Goal: Task Accomplishment & Management: Complete application form

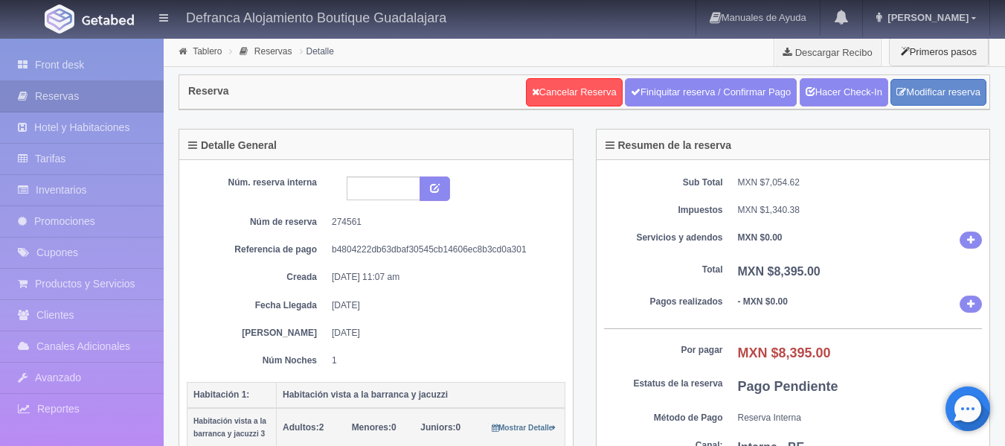
click at [212, 45] on li "Tablero" at bounding box center [200, 51] width 51 height 14
click at [368, 185] on input "text" at bounding box center [384, 188] width 74 height 24
type input "HVBJ3 041025-051025"
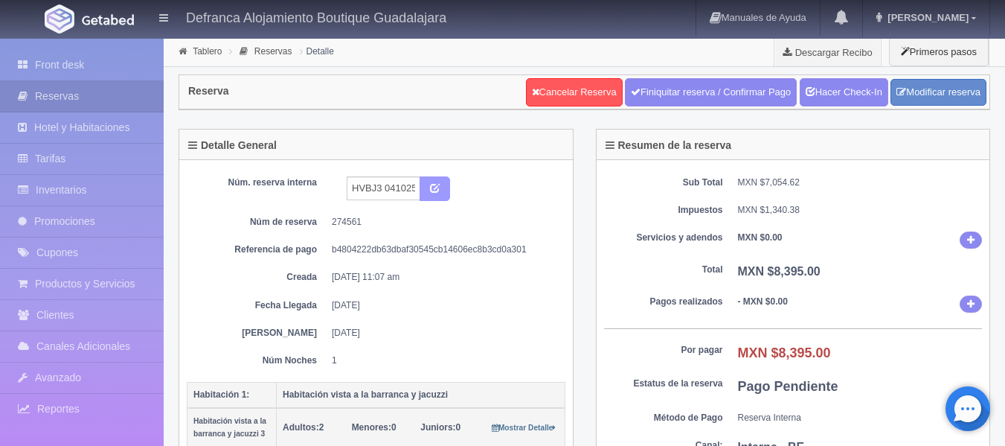
click at [434, 187] on icon "submit" at bounding box center [435, 187] width 10 height 10
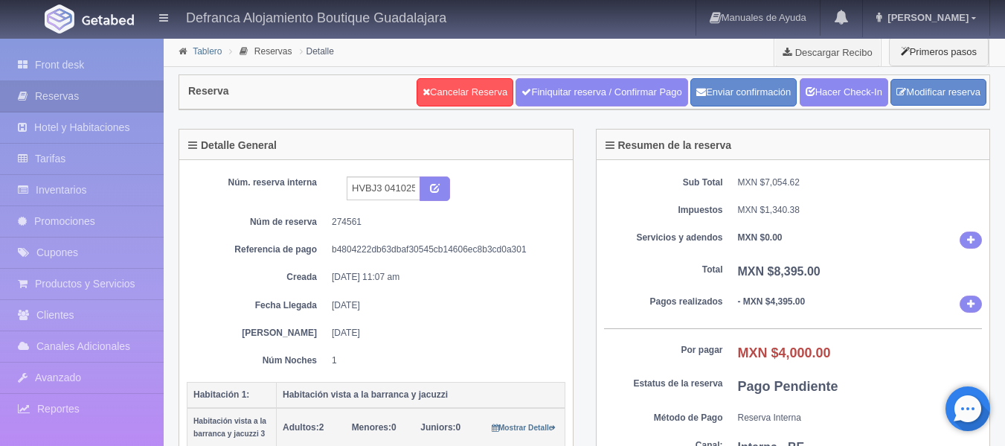
click at [202, 47] on link "Tablero" at bounding box center [207, 51] width 29 height 10
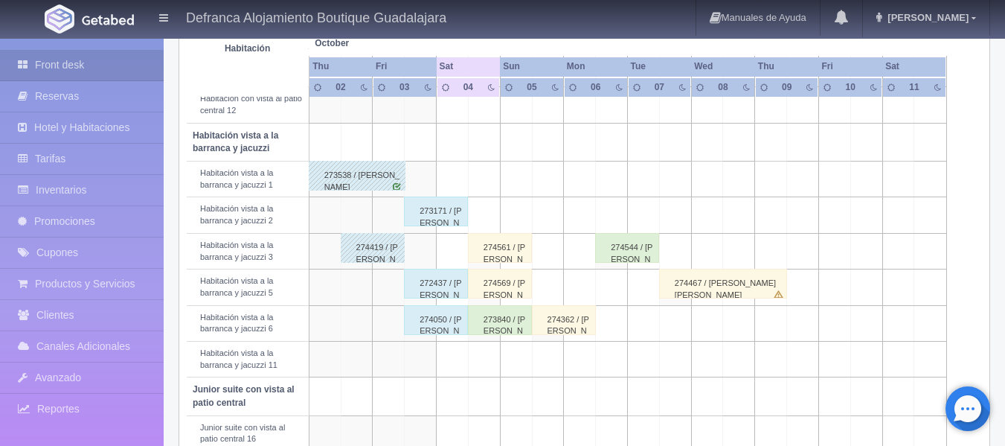
scroll to position [521, 0]
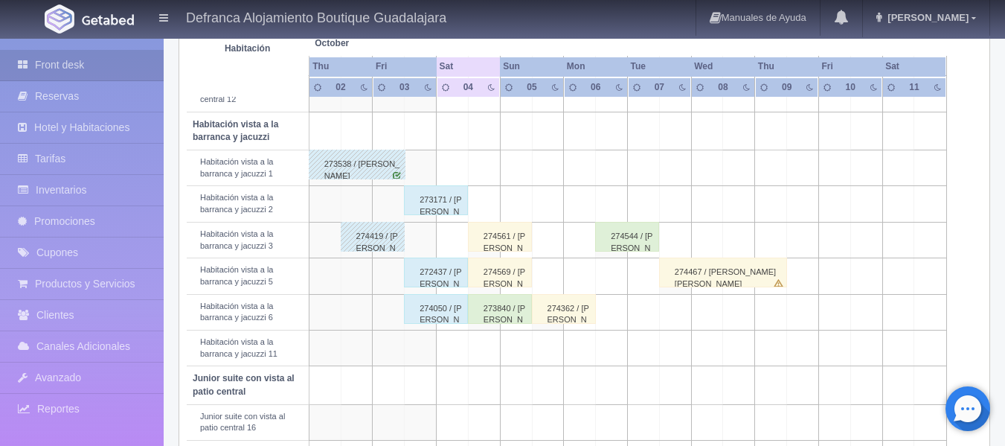
click at [507, 243] on div "274561 / [PERSON_NAME]" at bounding box center [500, 237] width 64 height 30
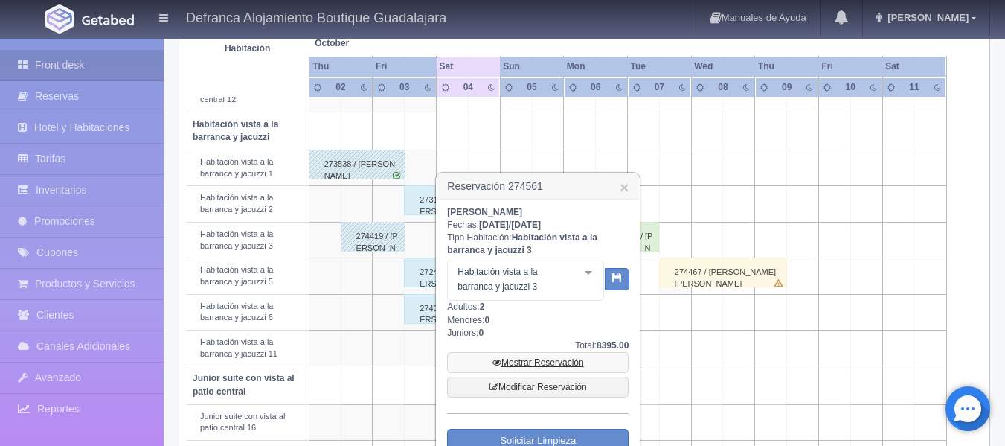
click at [524, 361] on link "Mostrar Reservación" at bounding box center [537, 362] width 181 height 21
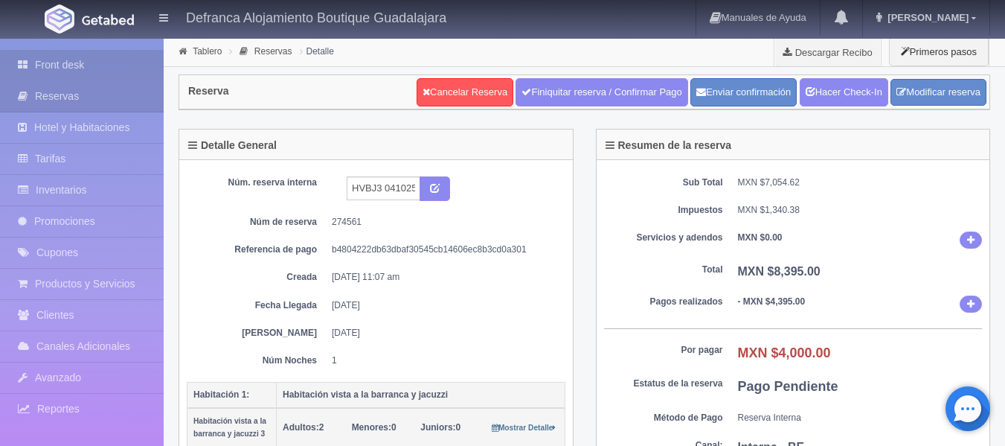
click at [50, 62] on link "Front desk" at bounding box center [82, 65] width 164 height 30
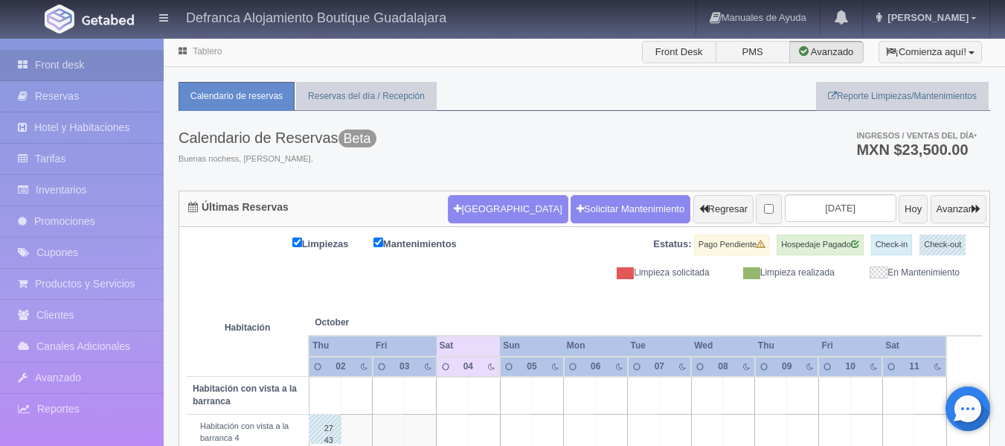
click at [536, 363] on div "05" at bounding box center [531, 366] width 19 height 13
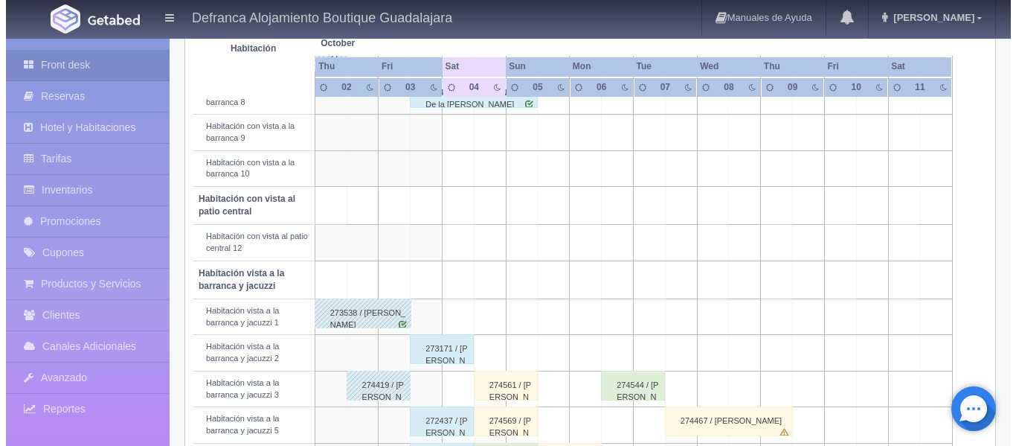
scroll to position [298, 0]
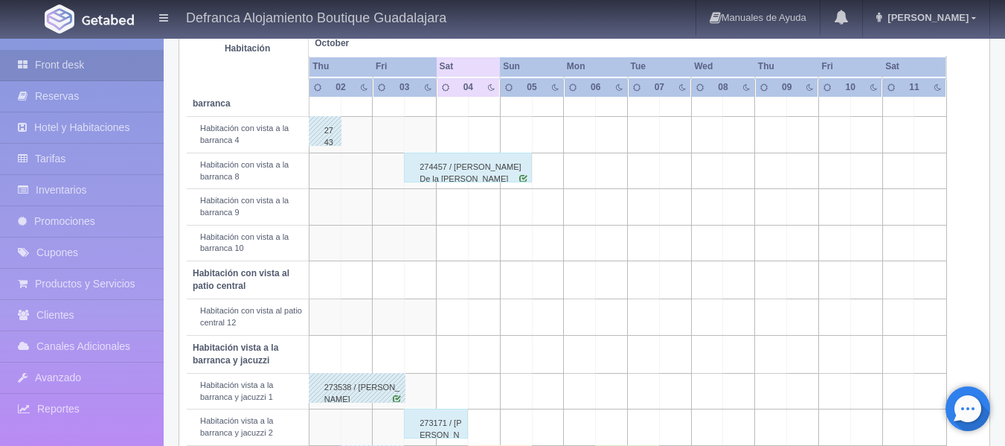
click at [551, 205] on td at bounding box center [548, 207] width 32 height 36
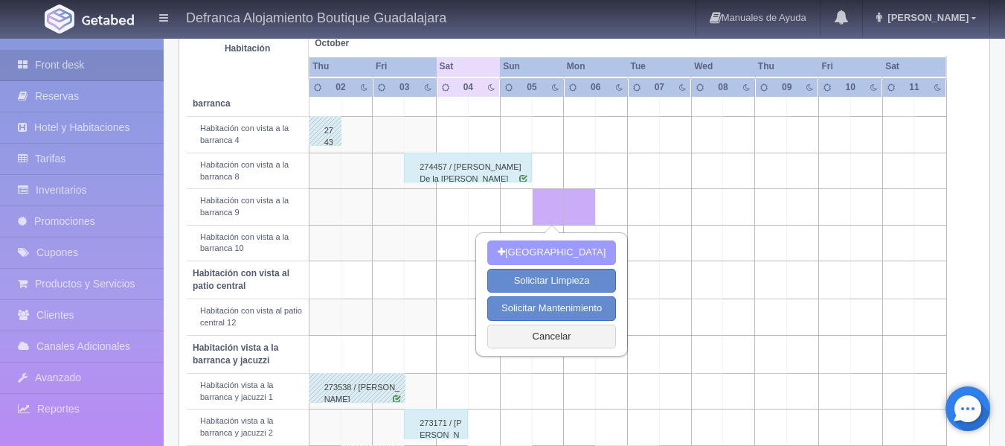
click at [547, 253] on button "Nueva Reserva" at bounding box center [551, 252] width 129 height 25
type input "05-10-2025"
type input "06-10-2025"
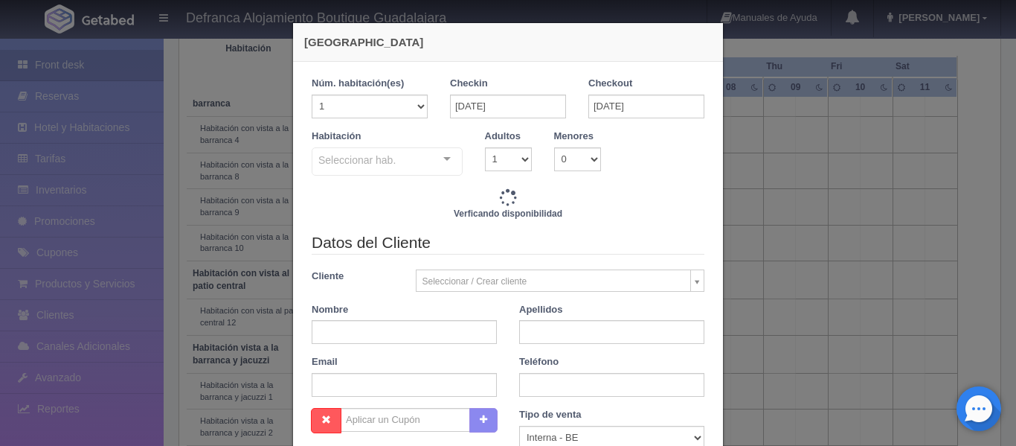
checkbox input "false"
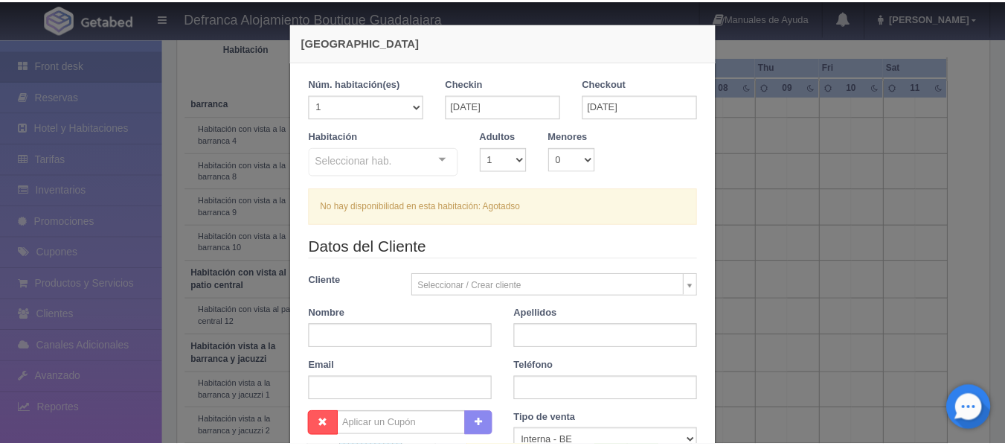
scroll to position [286, 0]
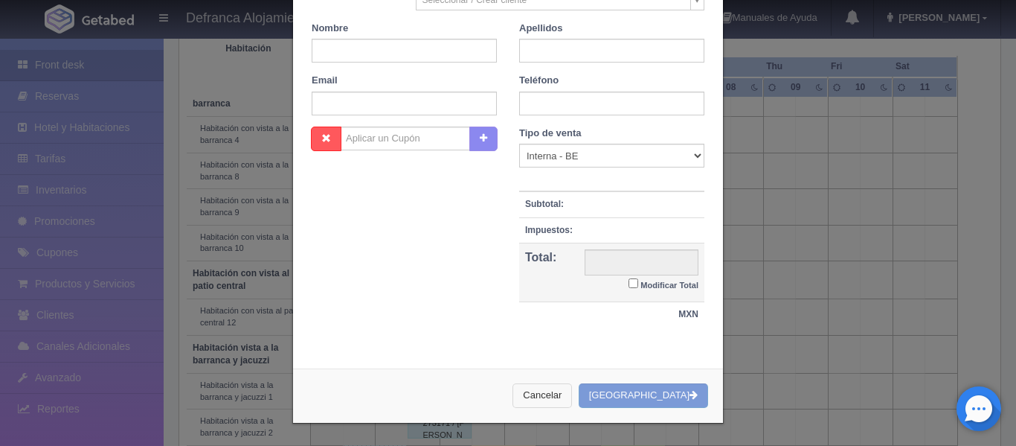
click at [572, 396] on button "Cancelar" at bounding box center [542, 395] width 60 height 25
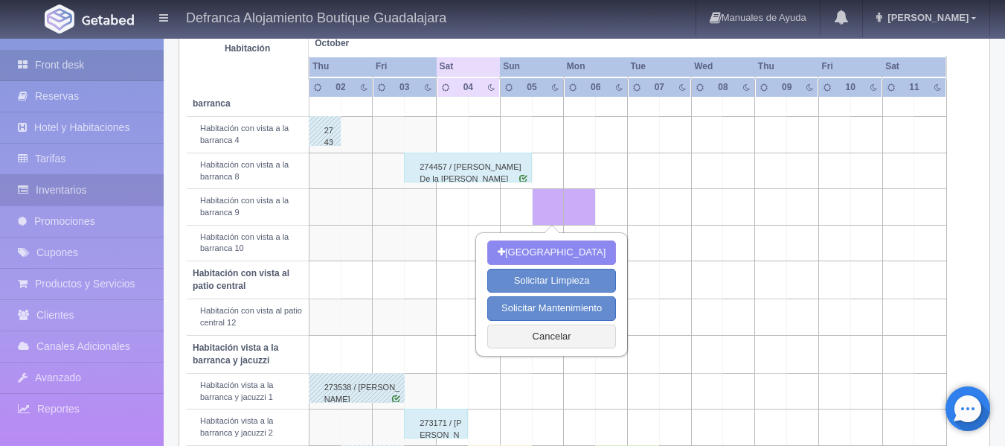
click at [96, 193] on link "Inventarios" at bounding box center [82, 190] width 164 height 30
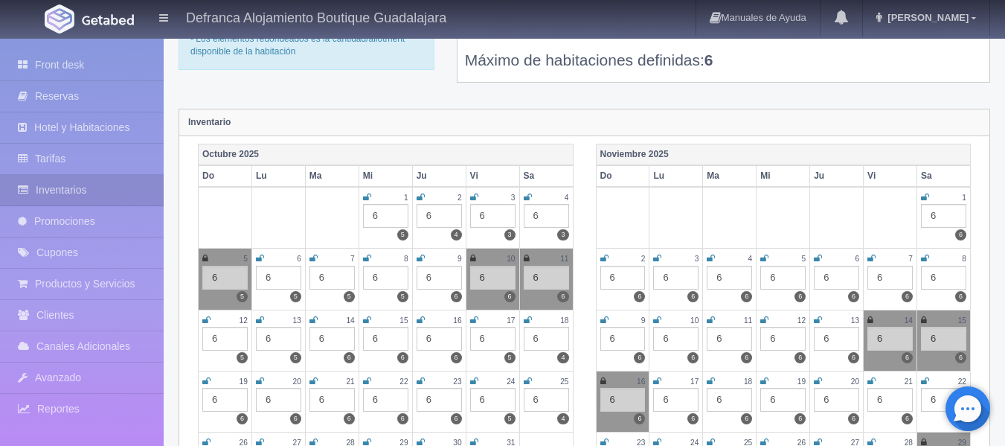
scroll to position [74, 0]
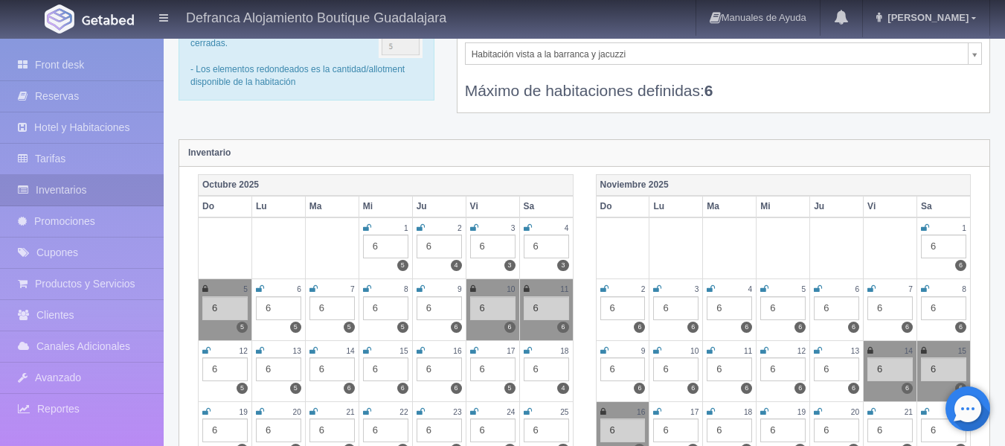
drag, startPoint x: 215, startPoint y: 301, endPoint x: 206, endPoint y: 285, distance: 18.6
click at [206, 285] on icon at bounding box center [205, 288] width 6 height 9
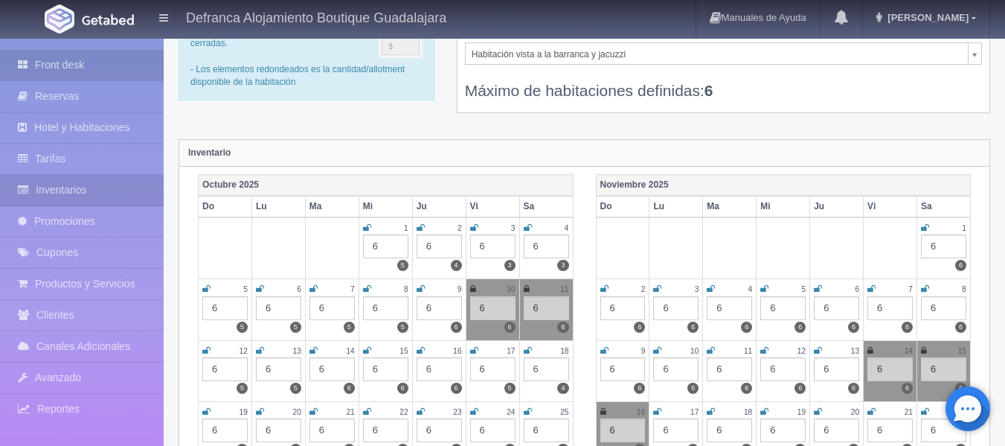
click at [62, 62] on link "Front desk" at bounding box center [82, 65] width 164 height 30
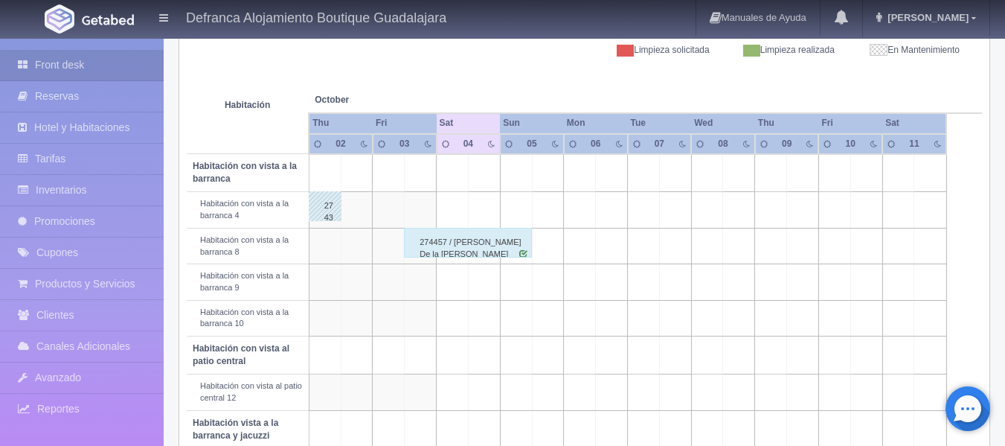
scroll to position [223, 0]
click at [548, 276] on td at bounding box center [548, 281] width 32 height 36
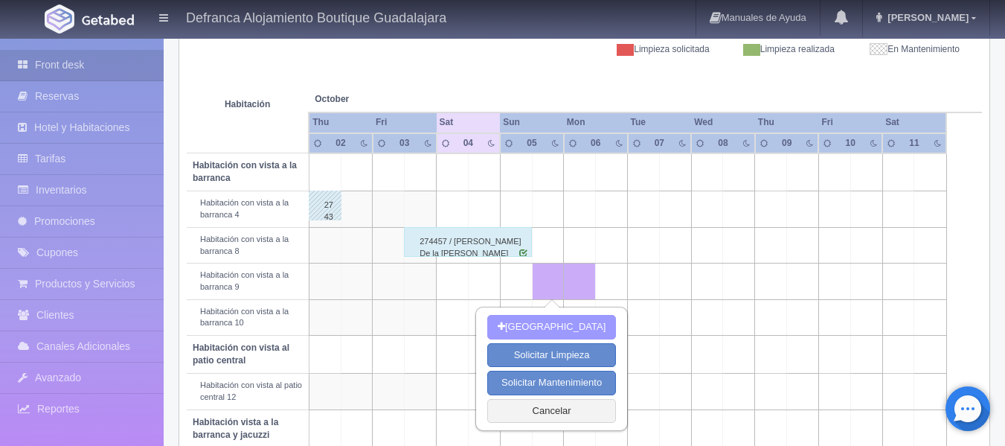
click at [558, 327] on button "[GEOGRAPHIC_DATA]" at bounding box center [551, 327] width 129 height 25
type input "[DATE]"
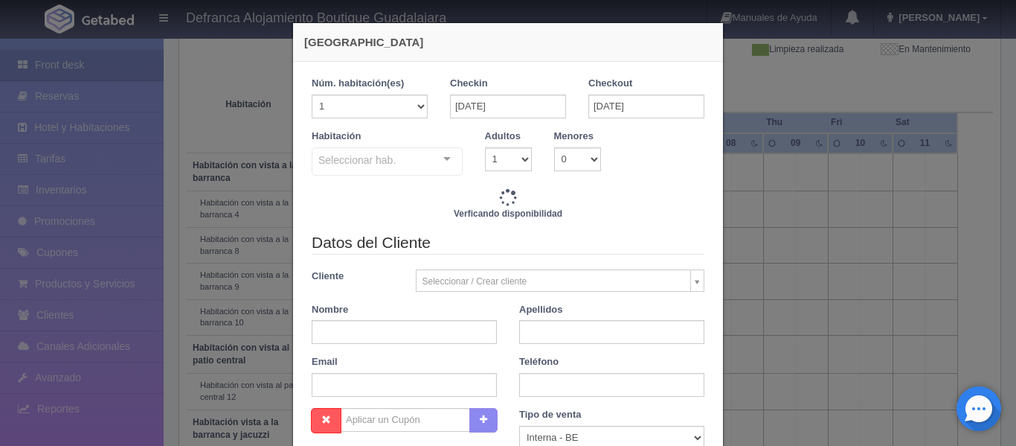
checkbox input "false"
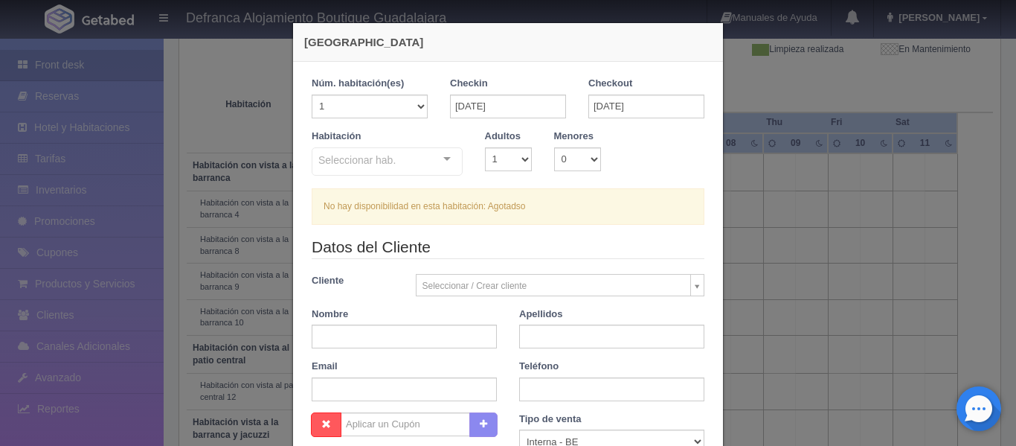
click at [573, 209] on div "No hay disponibilidad en esta habitación: Agotadso" at bounding box center [508, 206] width 393 height 36
click at [418, 103] on select "1 2 3 4 5 6 7 8 9 10 11 12 13 14 15 16 17 18 19 20" at bounding box center [370, 106] width 116 height 24
click at [408, 106] on select "1 2 3 4 5 6 7 8 9 10 11 12 13 14 15 16 17 18 19 20" at bounding box center [370, 106] width 116 height 24
click at [312, 94] on select "1 2 3 4 5 6 7 8 9 10 11 12 13 14 15 16 17 18 19 20" at bounding box center [370, 106] width 116 height 24
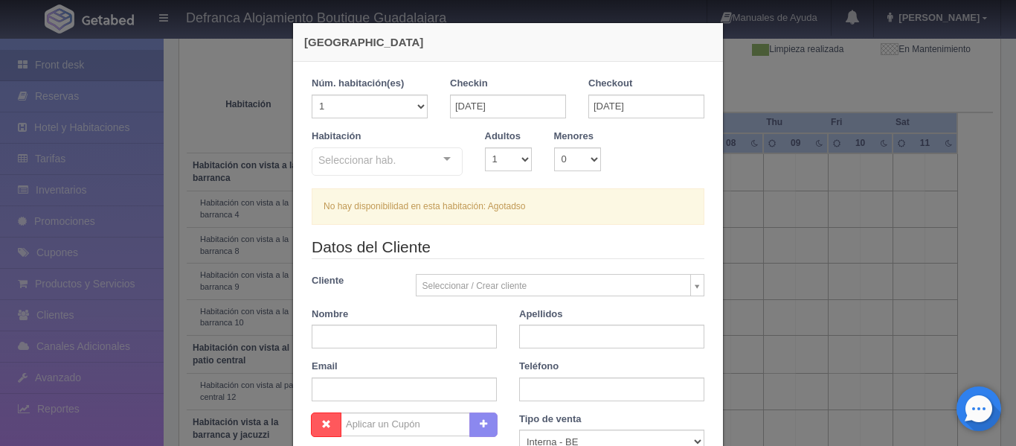
click at [687, 34] on h4 "Nueva Reserva" at bounding box center [508, 42] width 408 height 16
click at [57, 185] on div "Nueva Reserva 1 Núm. habitación(es) 1 2 3 4 5 6 7 8 9 10 11 12 13 14 15 16 17 1…" at bounding box center [508, 223] width 1016 height 446
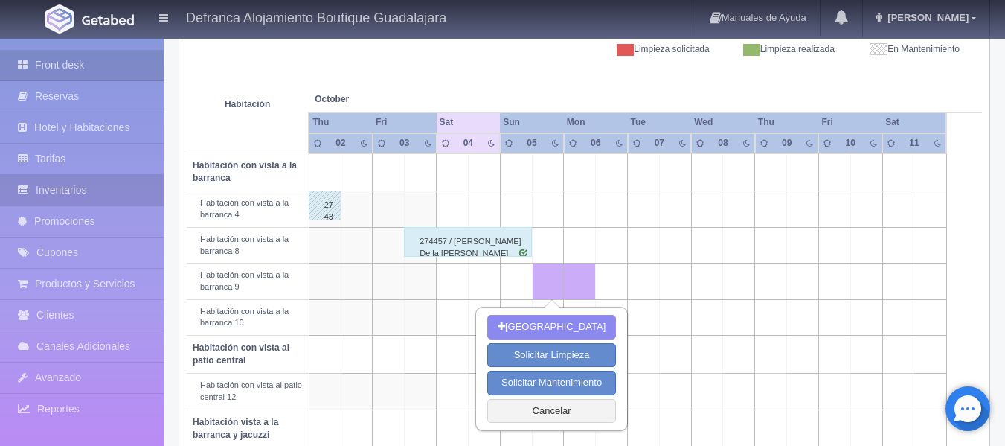
click at [57, 191] on link "Inventarios" at bounding box center [82, 190] width 164 height 30
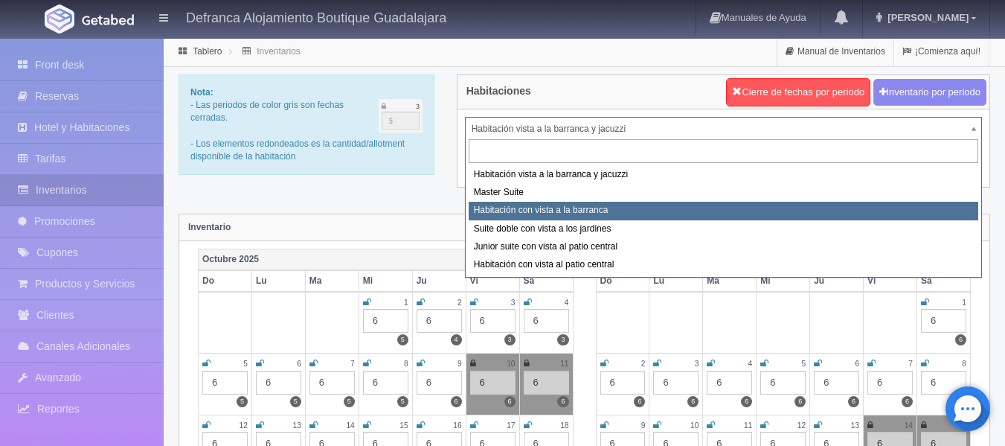
select select "1388"
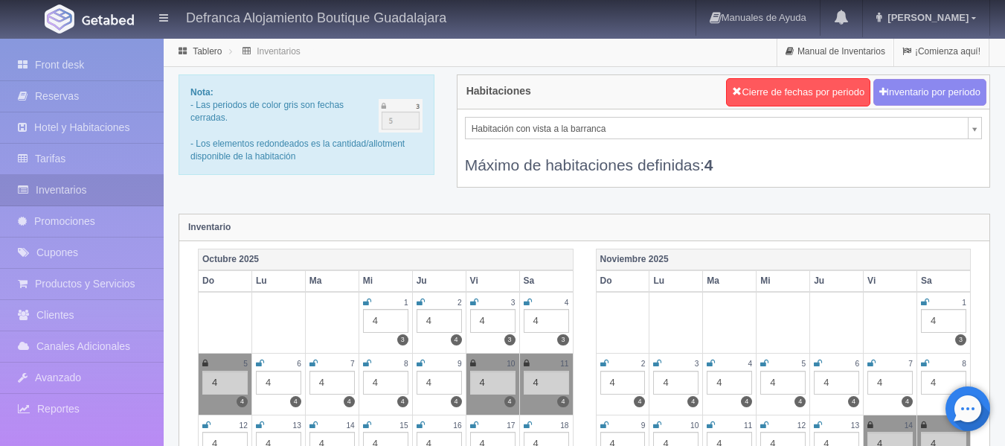
click at [202, 361] on icon at bounding box center [205, 363] width 6 height 9
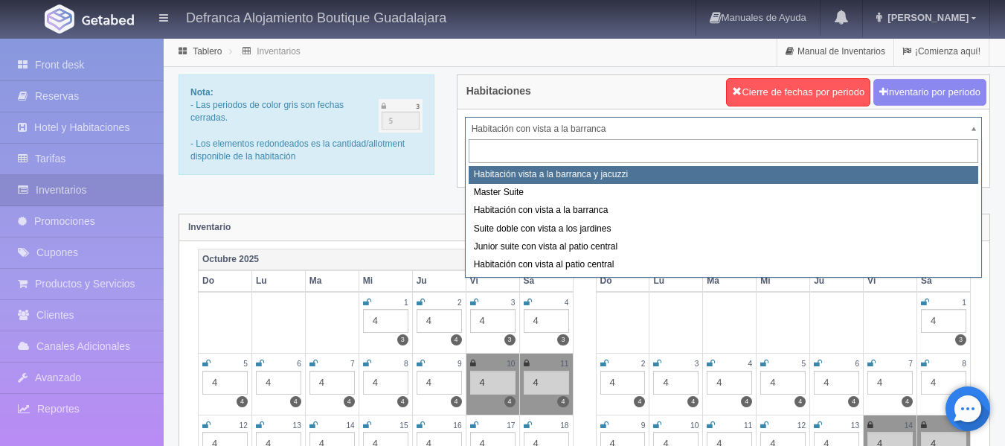
select select "1092"
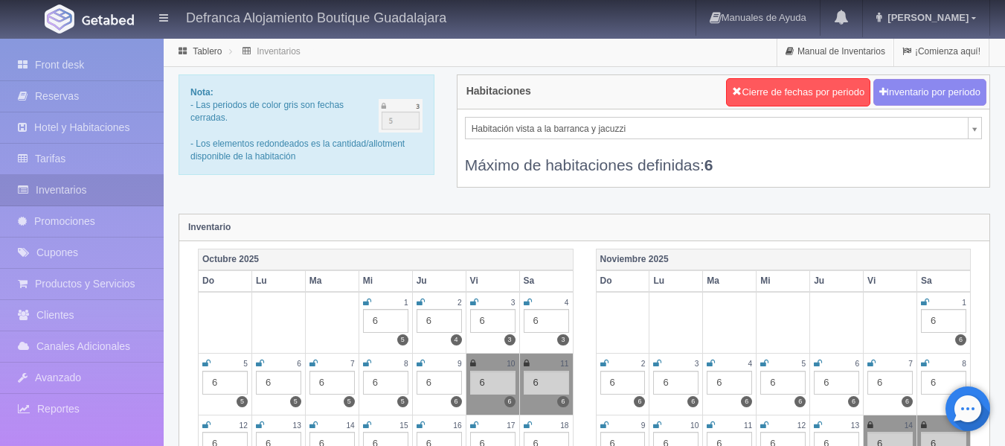
click at [205, 361] on icon at bounding box center [206, 363] width 8 height 9
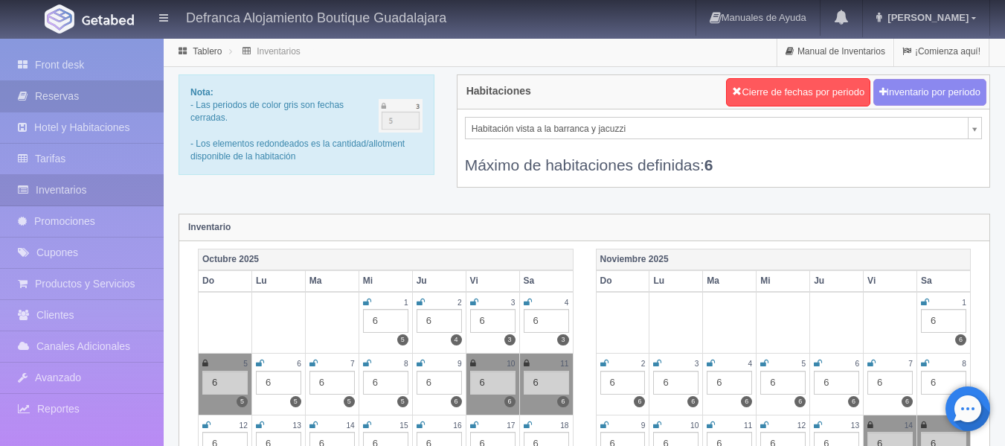
click at [64, 94] on link "Reservas" at bounding box center [82, 96] width 164 height 30
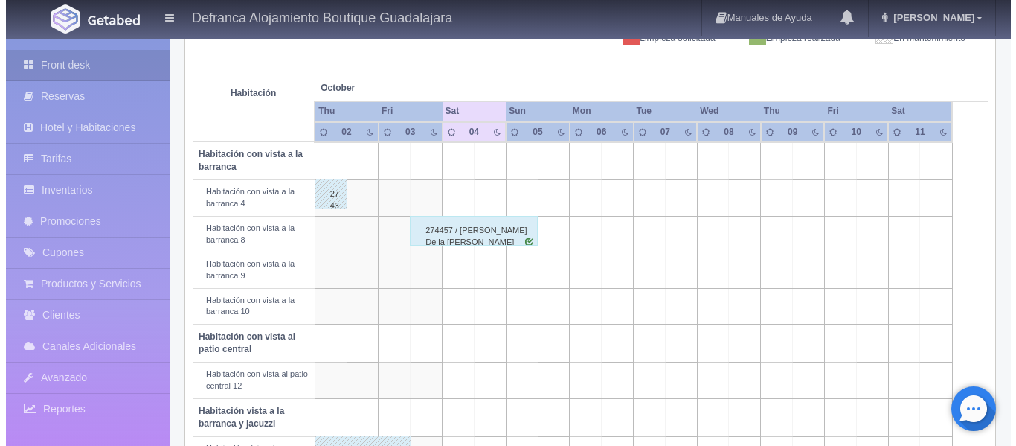
scroll to position [298, 0]
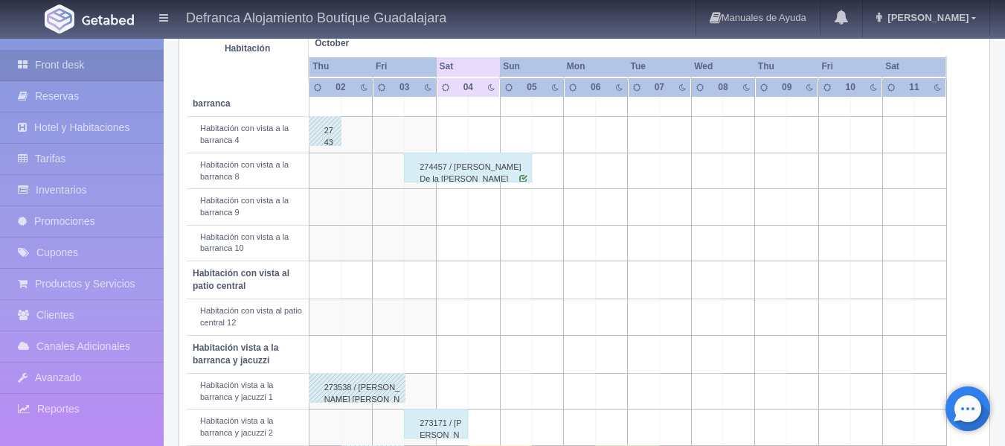
click at [550, 208] on td at bounding box center [548, 207] width 32 height 36
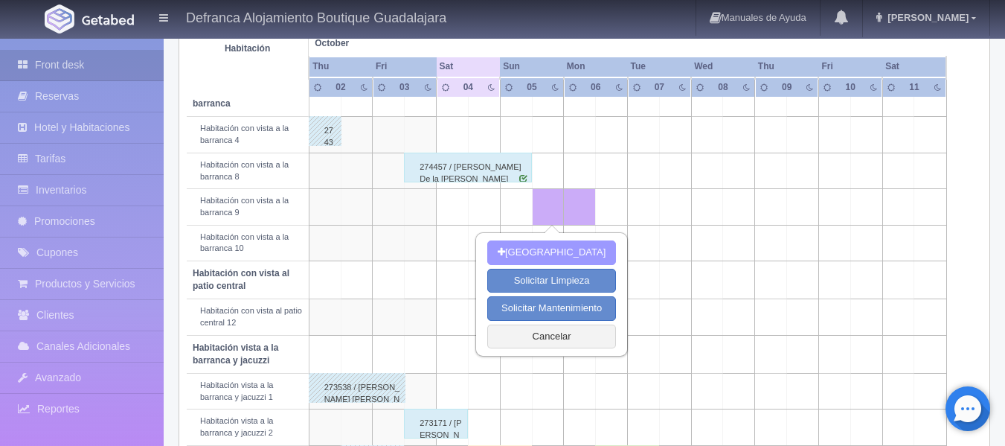
click at [541, 252] on button "[GEOGRAPHIC_DATA]" at bounding box center [551, 252] width 129 height 25
type input "[DATE]"
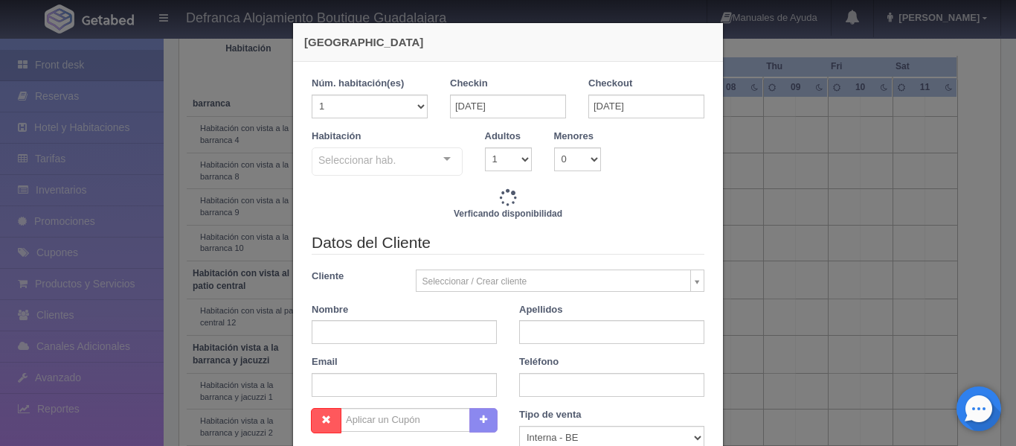
checkbox input "false"
type input "6110.00"
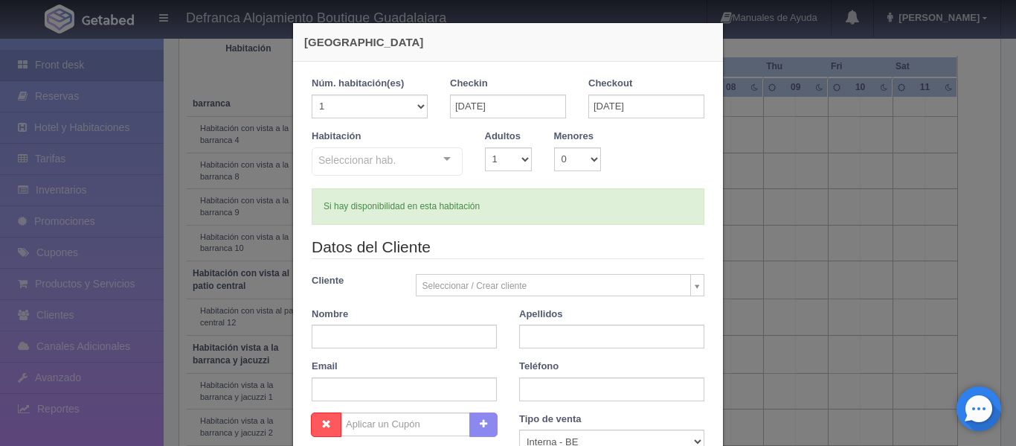
checkbox input "false"
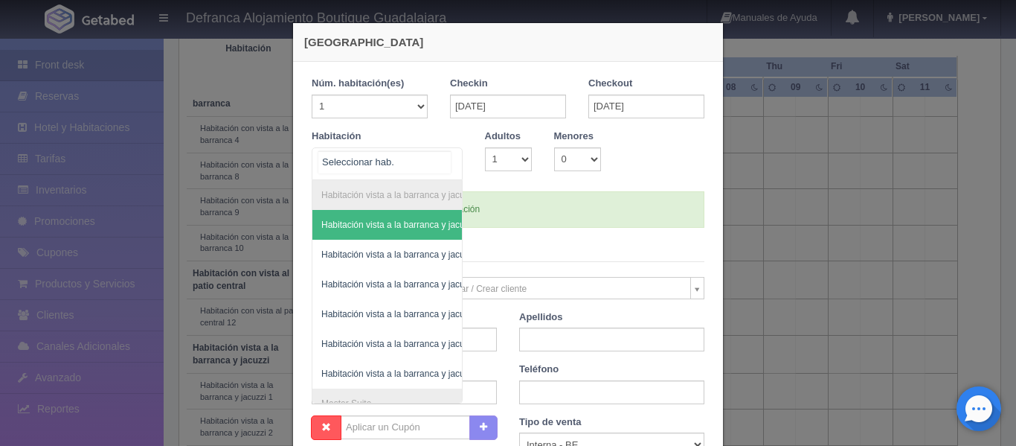
click at [442, 158] on div "Habitación vista a la barranca y jacuzzi Habitación vista a la barranca y jacuz…" at bounding box center [387, 163] width 151 height 33
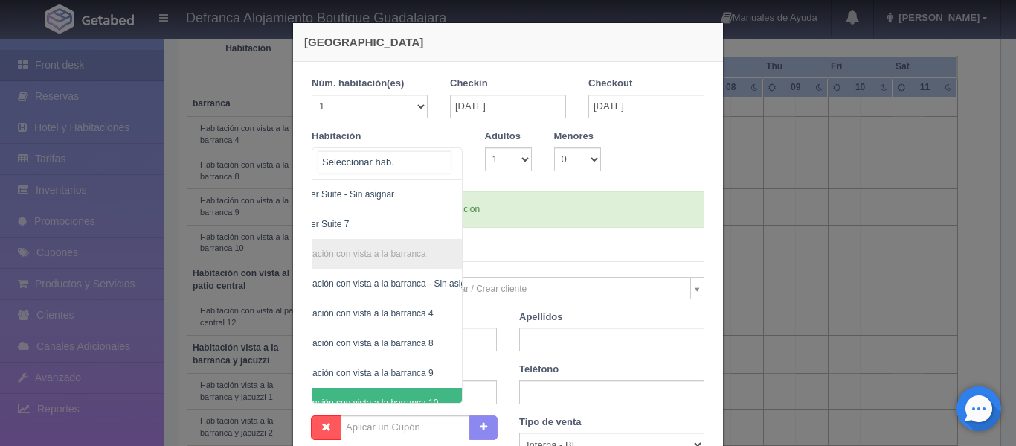
scroll to position [239, 86]
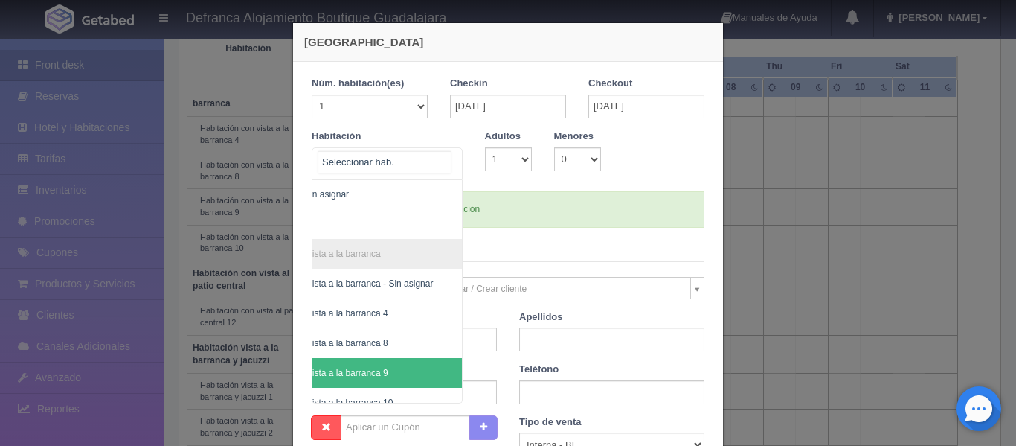
click at [421, 378] on span "Habitación con vista a la barranca 9" at bounding box center [349, 373] width 225 height 30
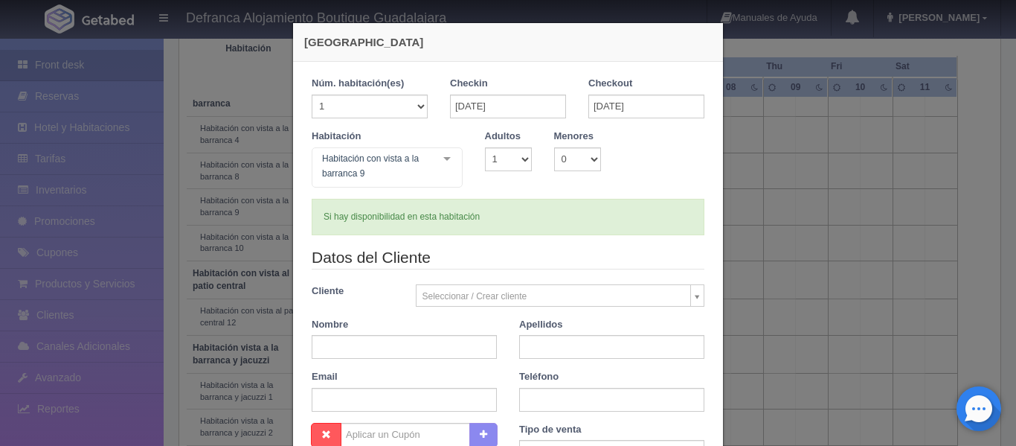
checkbox input "false"
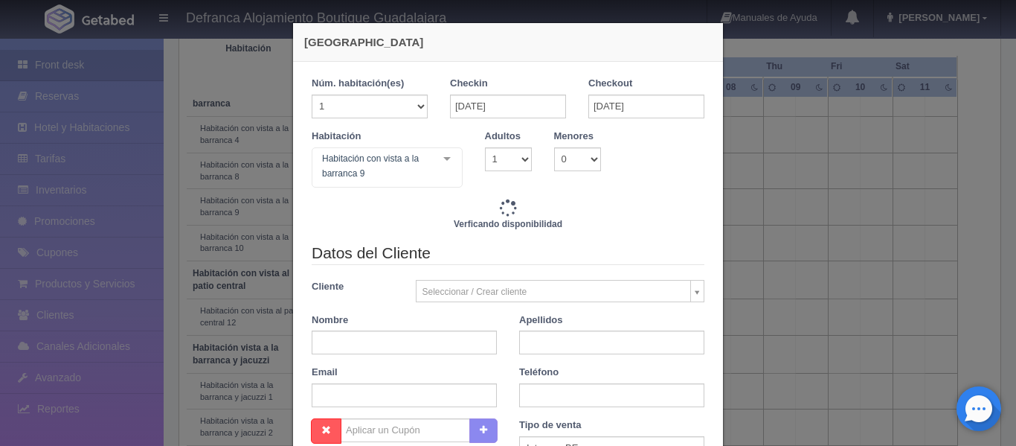
type input "6110.00"
checkbox input "false"
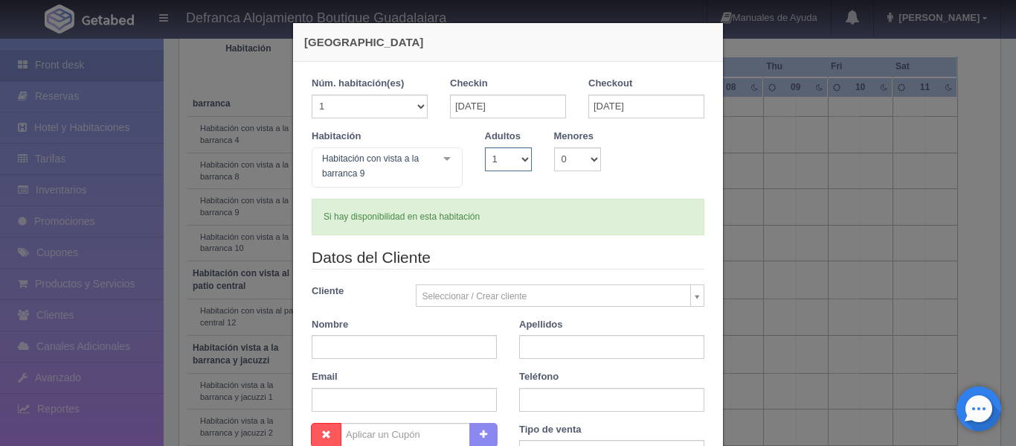
click at [518, 157] on select "1 2 3 4 5 6 7 8 9 10" at bounding box center [508, 159] width 47 height 24
select select "2"
click at [485, 147] on select "1 2 3 4 5 6 7 8 9 10" at bounding box center [508, 159] width 47 height 24
checkbox input "false"
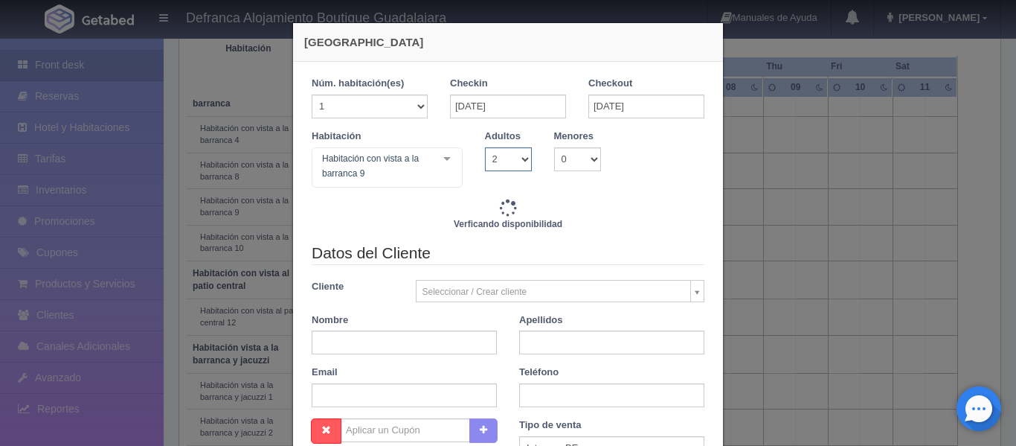
type input "6110.00"
checkbox input "false"
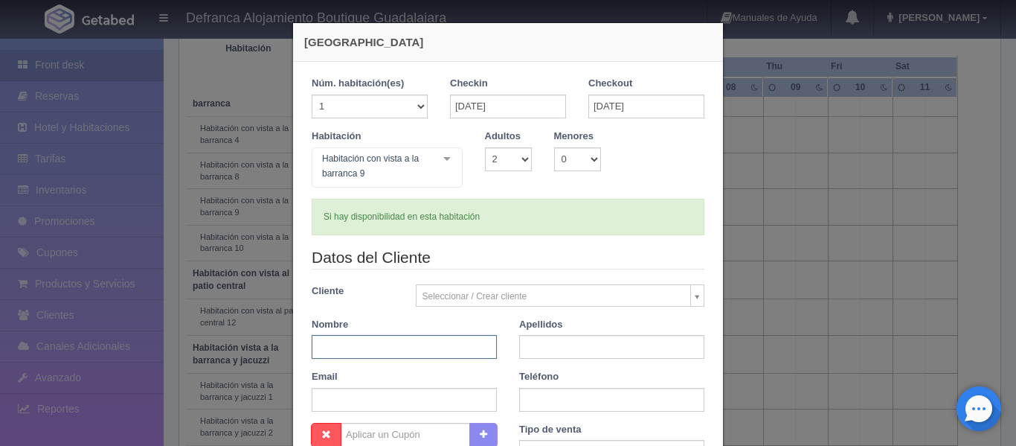
click at [367, 345] on input "text" at bounding box center [404, 347] width 185 height 24
type input "VÍCTOR HUGO"
type input "BERNAL"
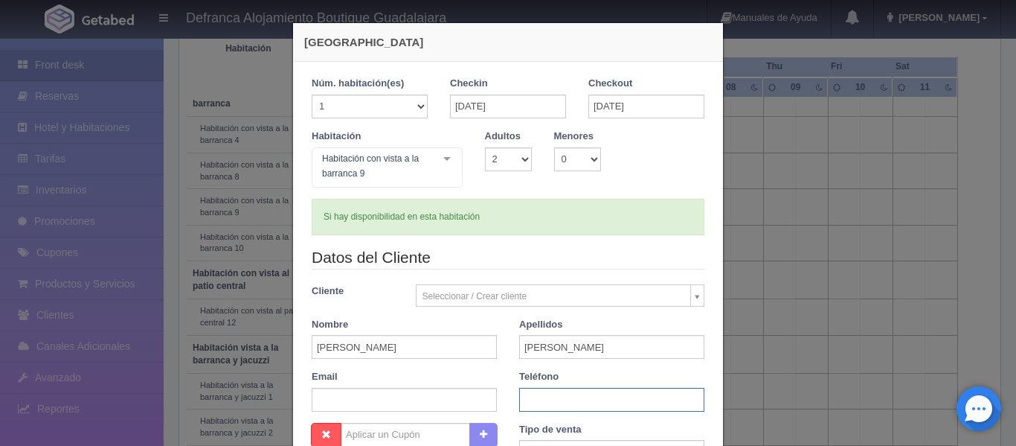
click at [594, 400] on input "text" at bounding box center [611, 400] width 185 height 24
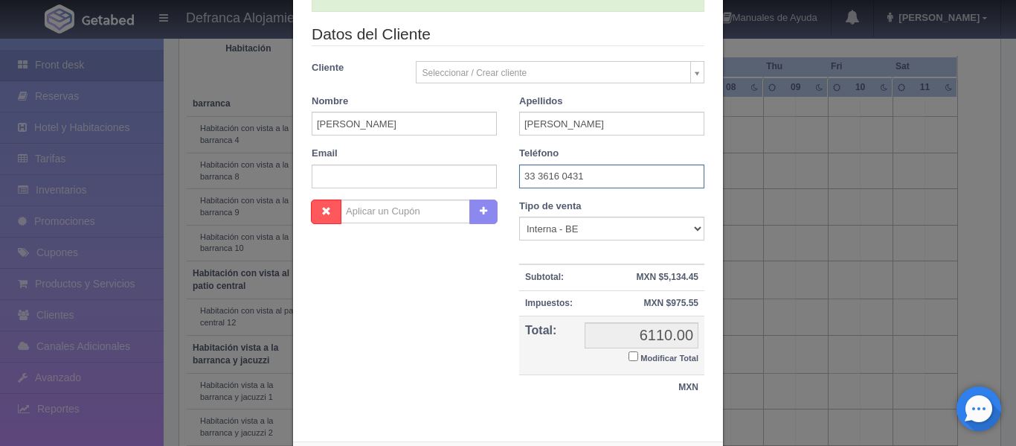
scroll to position [296, 0]
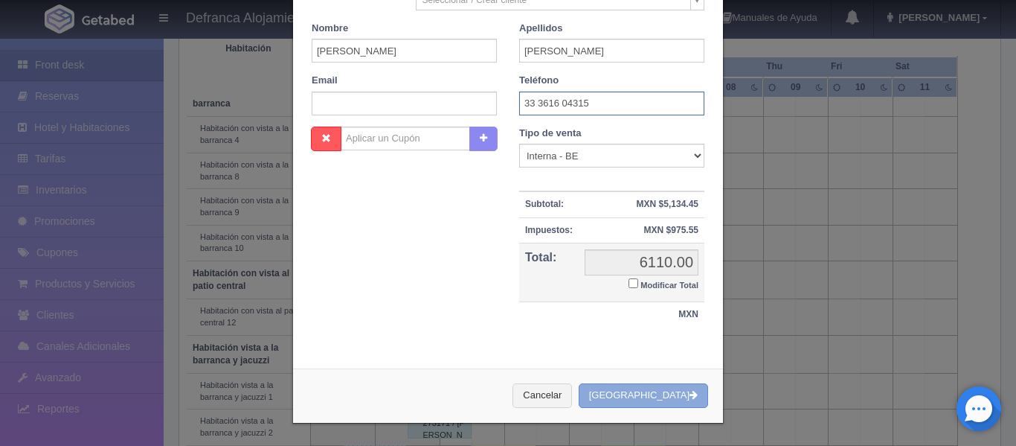
type input "33 3616 04315"
click at [660, 385] on button "Crear Reserva" at bounding box center [643, 395] width 129 height 25
click at [660, 404] on div "Cancelar Crear Reserva" at bounding box center [508, 395] width 430 height 54
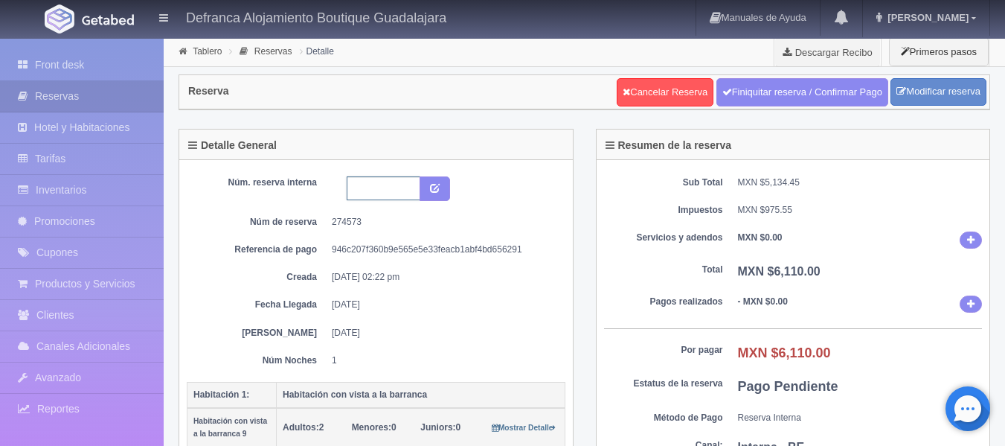
click at [390, 187] on input "text" at bounding box center [384, 188] width 74 height 24
click at [373, 190] on input "text" at bounding box center [384, 188] width 74 height 24
type input "HVB9 051025-061025"
click at [211, 49] on link "Tablero" at bounding box center [207, 51] width 29 height 10
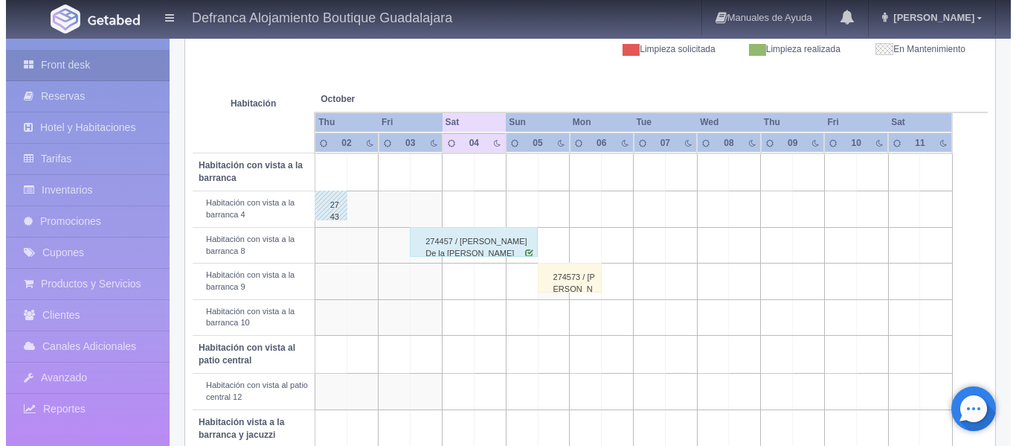
scroll to position [223, 0]
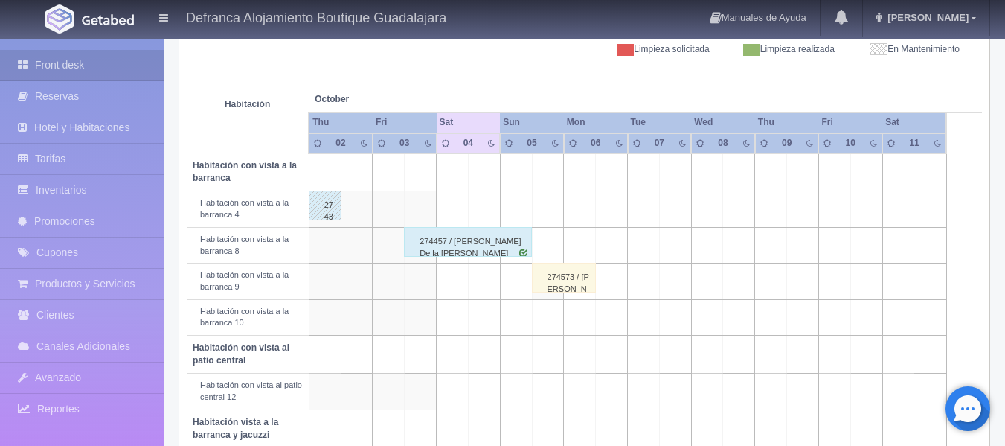
click at [550, 324] on td at bounding box center [548, 317] width 32 height 36
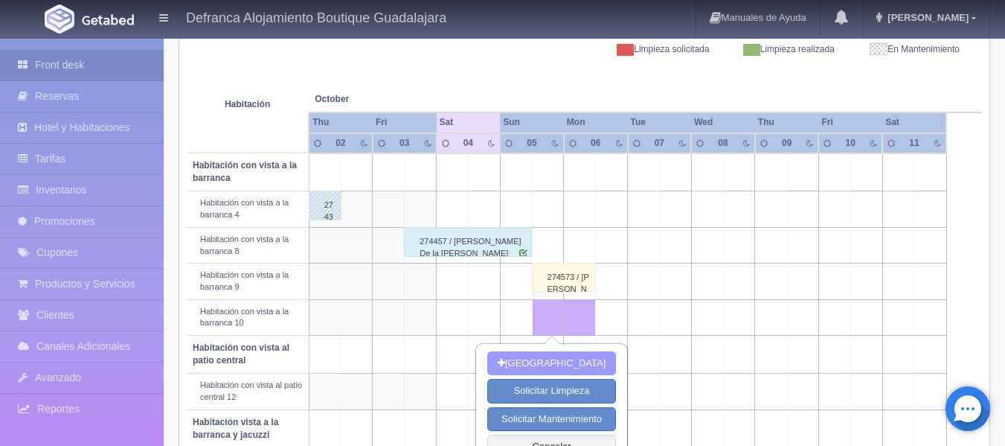
click at [550, 363] on button "Nueva Reserva" at bounding box center [551, 363] width 129 height 25
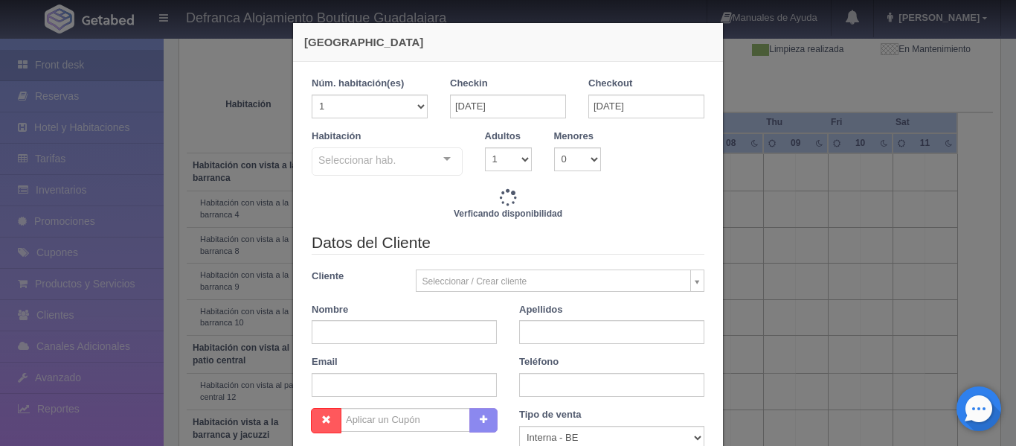
checkbox input "false"
type input "6110.00"
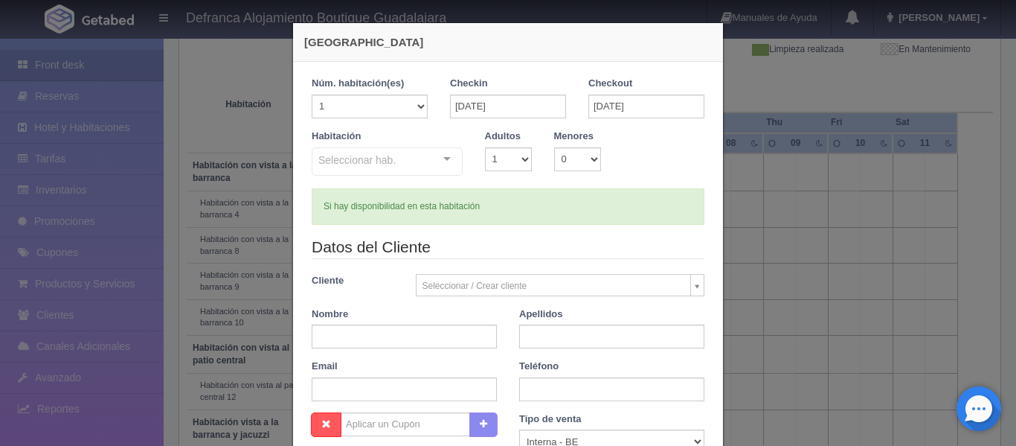
checkbox input "false"
click at [519, 155] on select "1 2 3 4 5 6 7 8 9 10" at bounding box center [508, 159] width 47 height 24
select select "2"
click at [485, 147] on select "1 2 3 4 5 6 7 8 9 10" at bounding box center [508, 159] width 47 height 24
checkbox input "false"
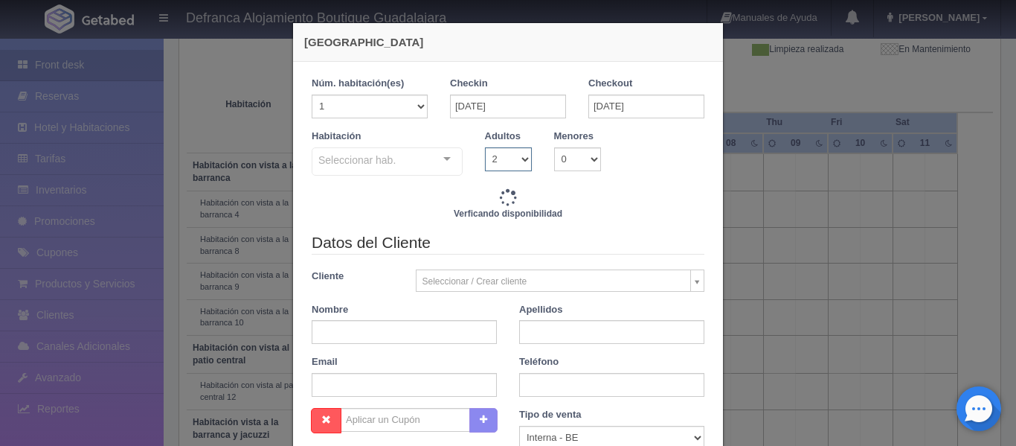
type input "6110.00"
checkbox input "false"
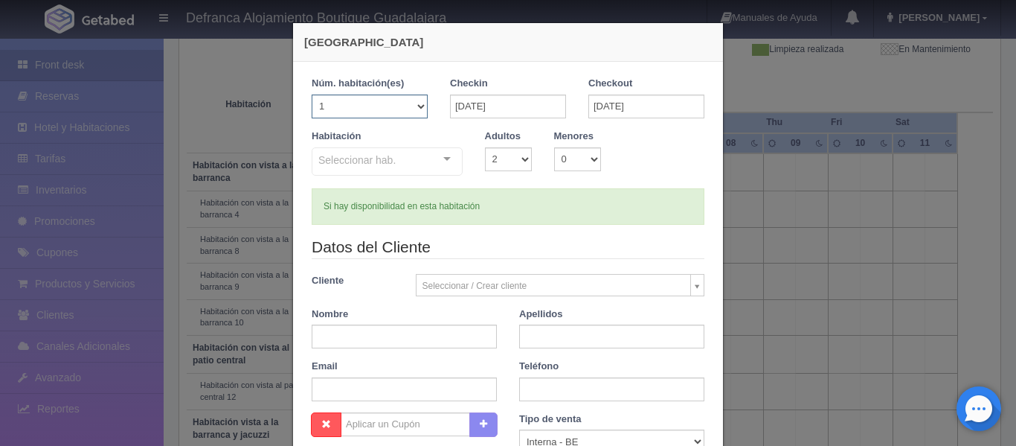
click at [415, 105] on select "1 2 3 4 5 6 7 8 9 10 11 12 13 14 15 16 17 18 19 20" at bounding box center [370, 106] width 116 height 24
click at [415, 104] on select "1 2 3 4 5 6 7 8 9 10 11 12 13 14 15 16 17 18 19 20" at bounding box center [370, 106] width 116 height 24
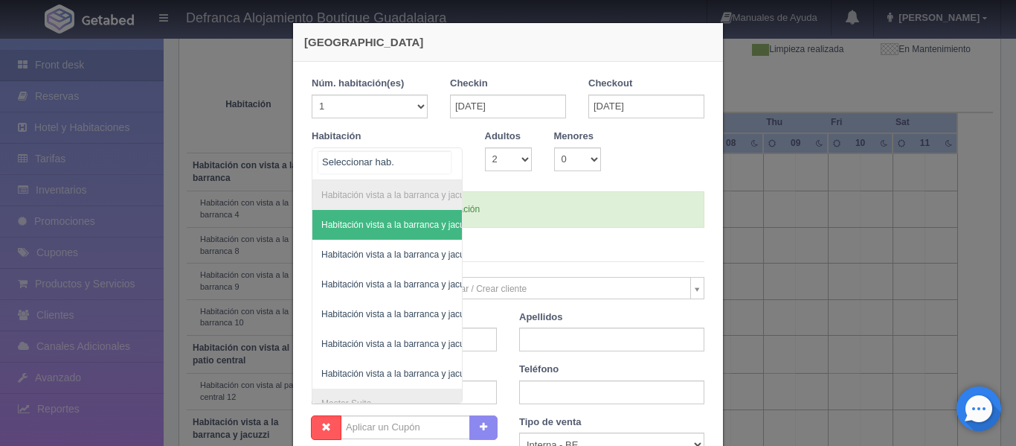
click at [442, 155] on div "Habitación vista a la barranca y jacuzzi Habitación vista a la barranca y jacuz…" at bounding box center [387, 163] width 151 height 33
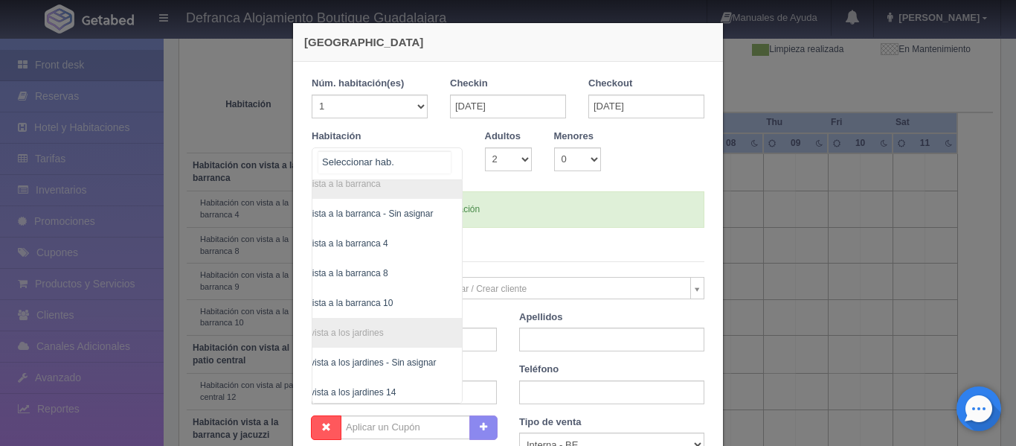
scroll to position [307, 86]
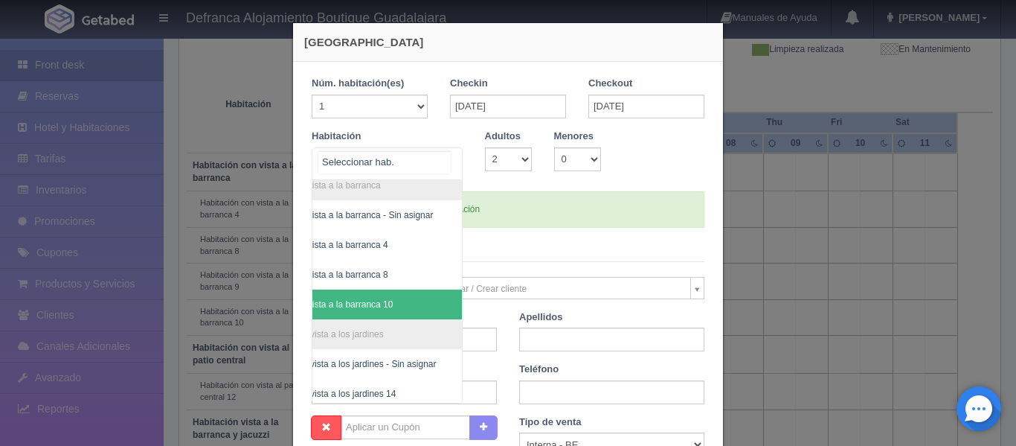
click at [379, 302] on span "Habitación con vista a la barranca 10" at bounding box center [349, 304] width 225 height 30
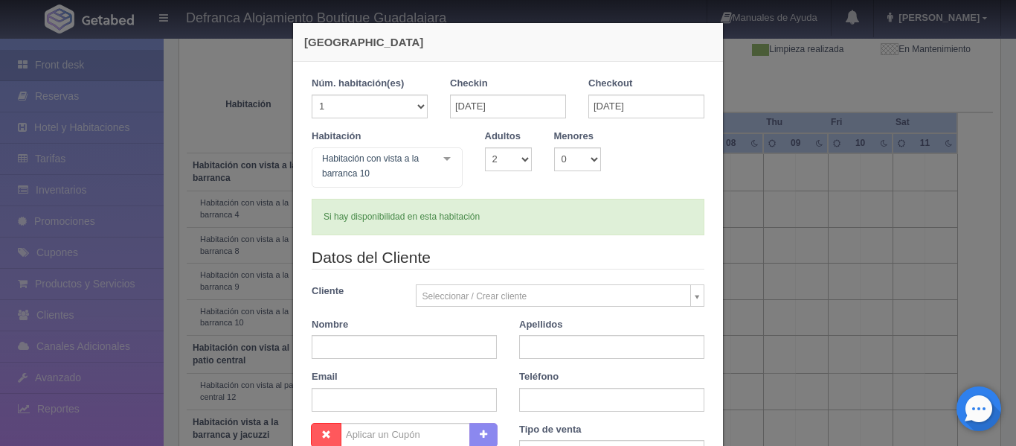
checkbox input "false"
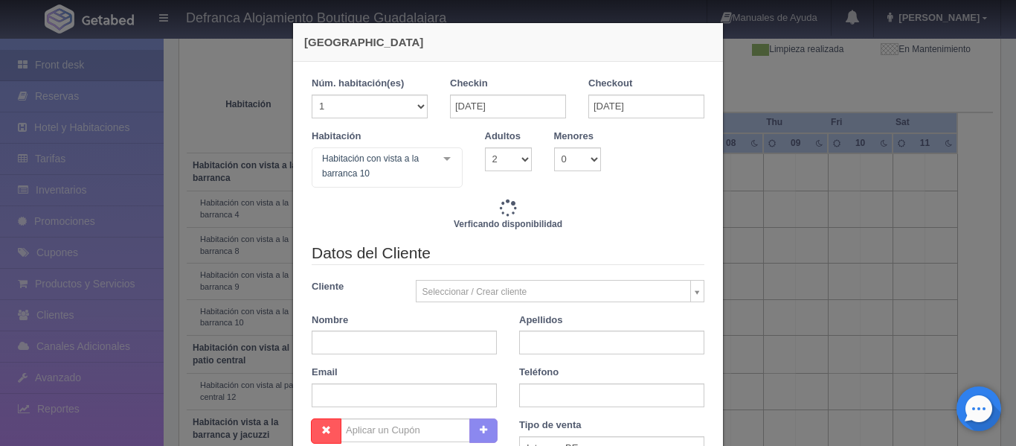
type input "6110.00"
checkbox input "false"
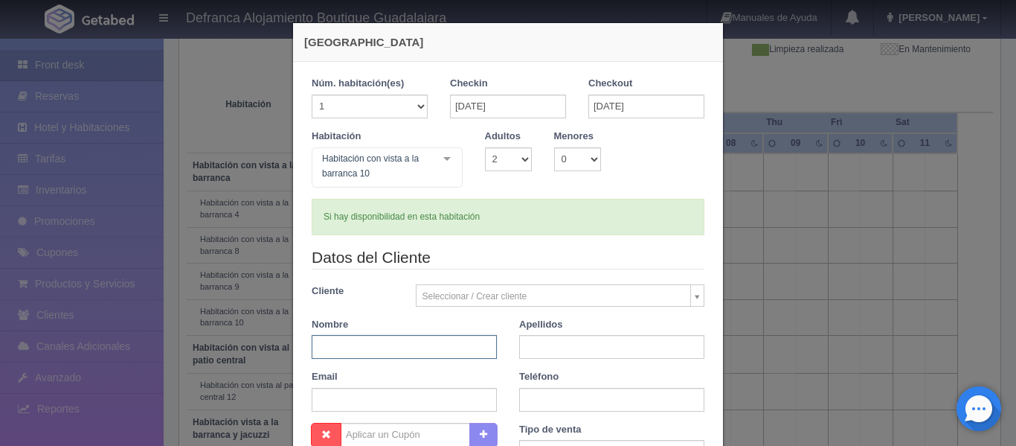
click at [386, 352] on input "text" at bounding box center [404, 347] width 185 height 24
type input "DAVID"
type input "INSÚA"
click at [539, 401] on input "text" at bounding box center [611, 400] width 185 height 24
type input "33 3616 0431"
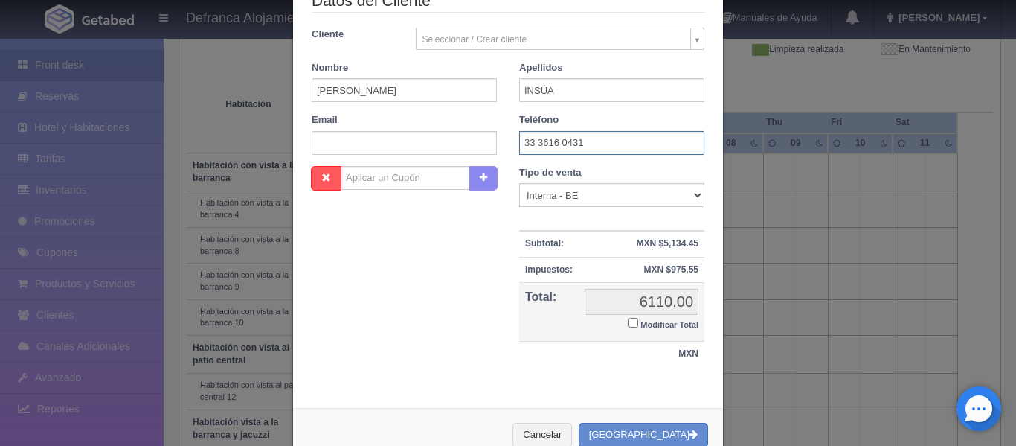
scroll to position [296, 0]
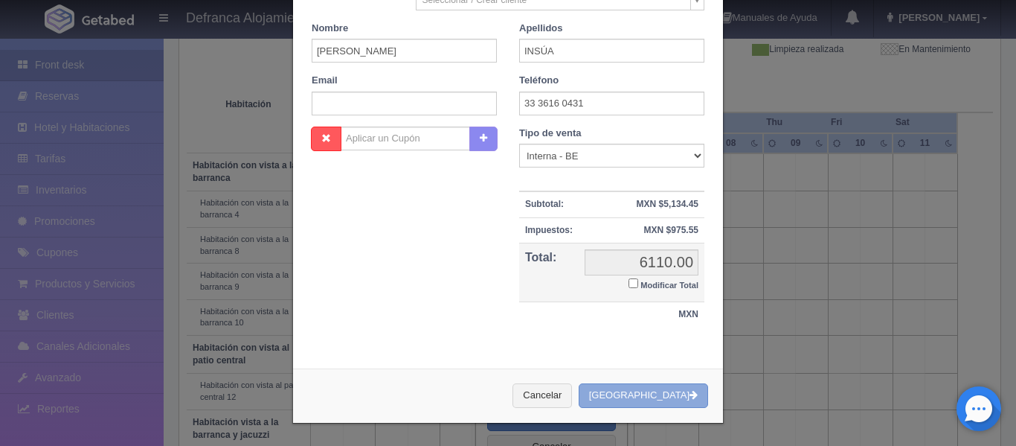
click at [638, 396] on button "[GEOGRAPHIC_DATA]" at bounding box center [643, 395] width 129 height 25
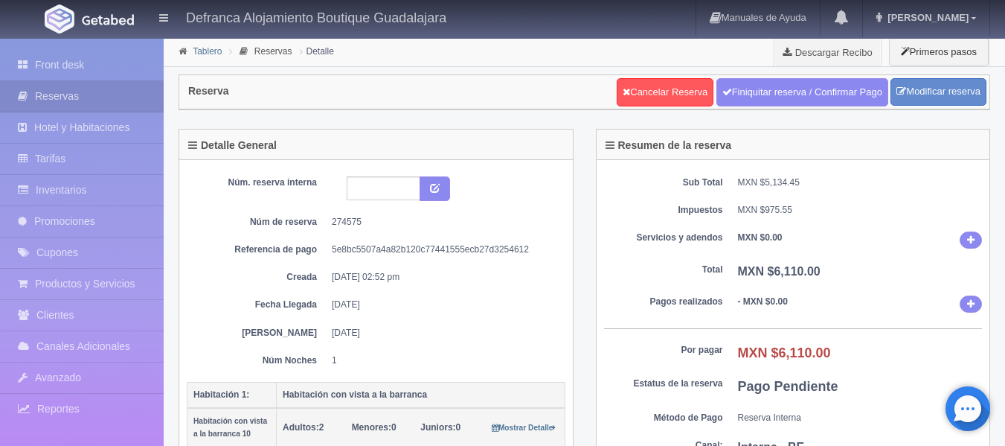
click at [202, 55] on link "Tablero" at bounding box center [207, 51] width 29 height 10
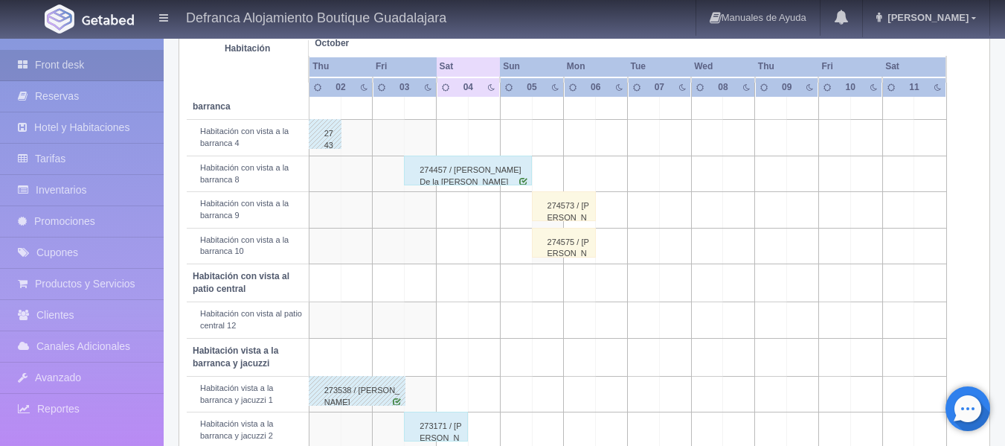
scroll to position [298, 0]
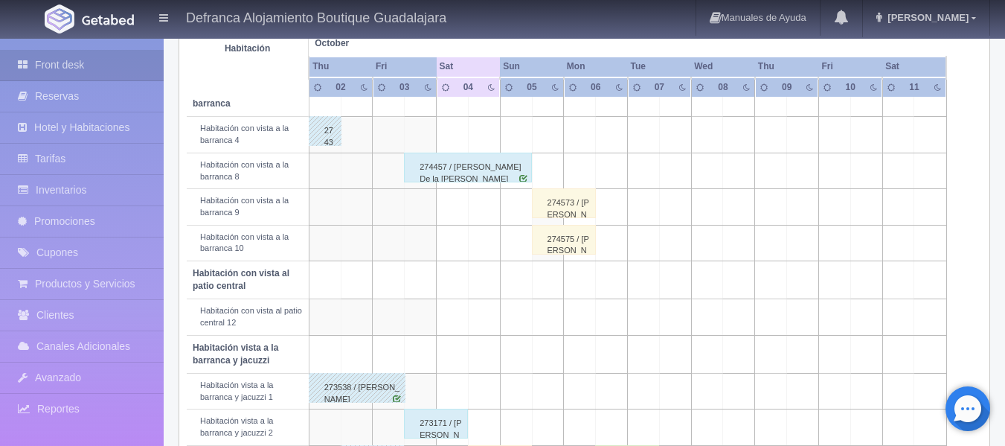
click at [579, 248] on div "274575 / [PERSON_NAME]" at bounding box center [564, 240] width 64 height 30
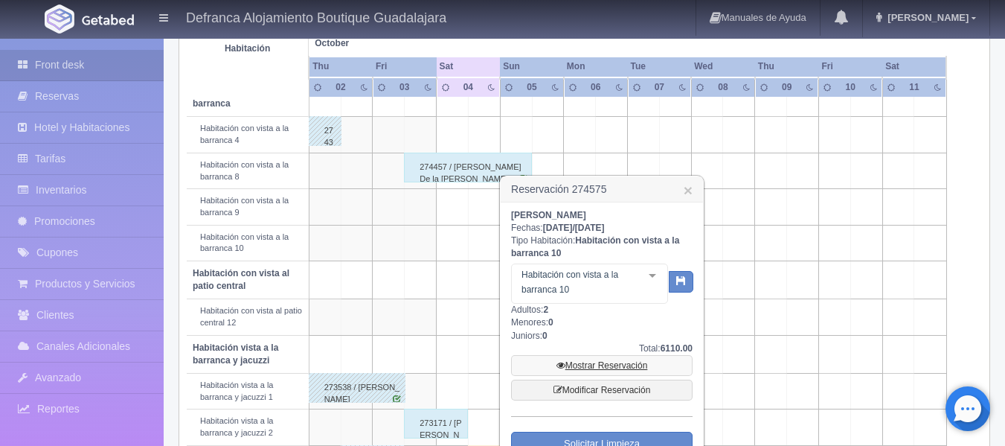
click at [595, 365] on link "Mostrar Reservación" at bounding box center [601, 365] width 181 height 21
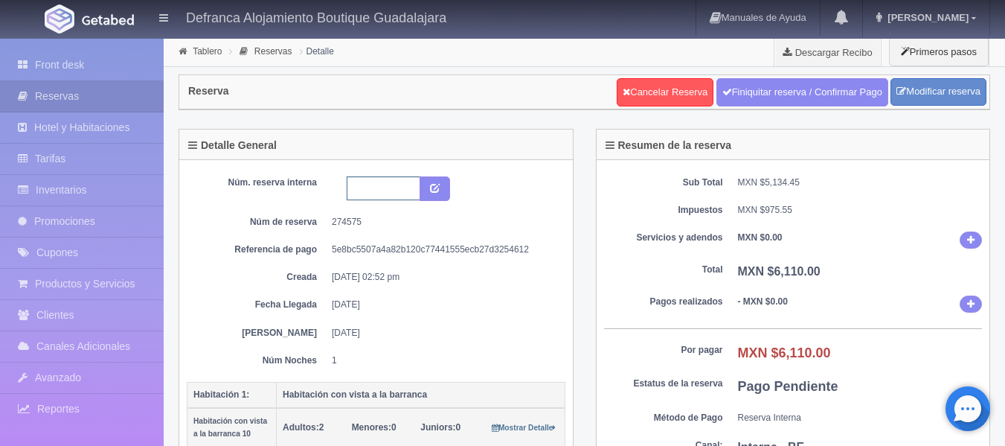
click at [398, 189] on input "text" at bounding box center [384, 188] width 74 height 24
type input "HVB10 051025-061025"
click at [433, 184] on icon "submit" at bounding box center [435, 187] width 10 height 10
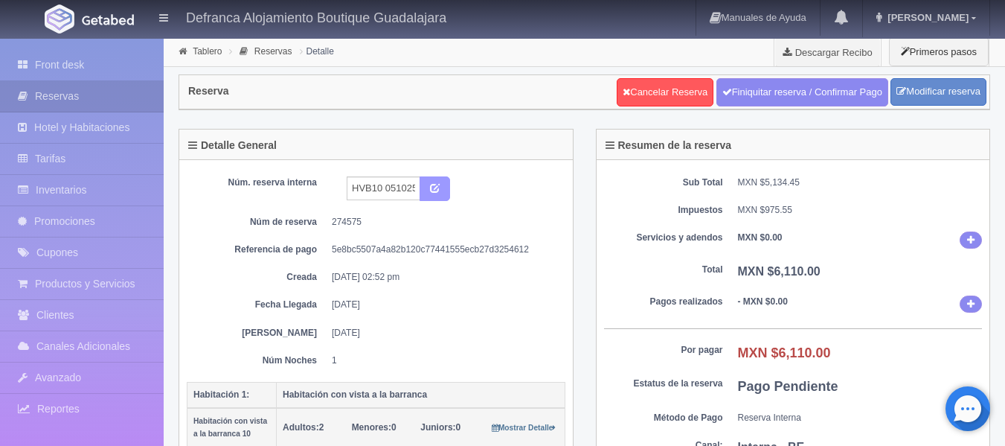
click at [433, 184] on icon "submit" at bounding box center [435, 187] width 10 height 10
click at [199, 47] on link "Tablero" at bounding box center [207, 51] width 29 height 10
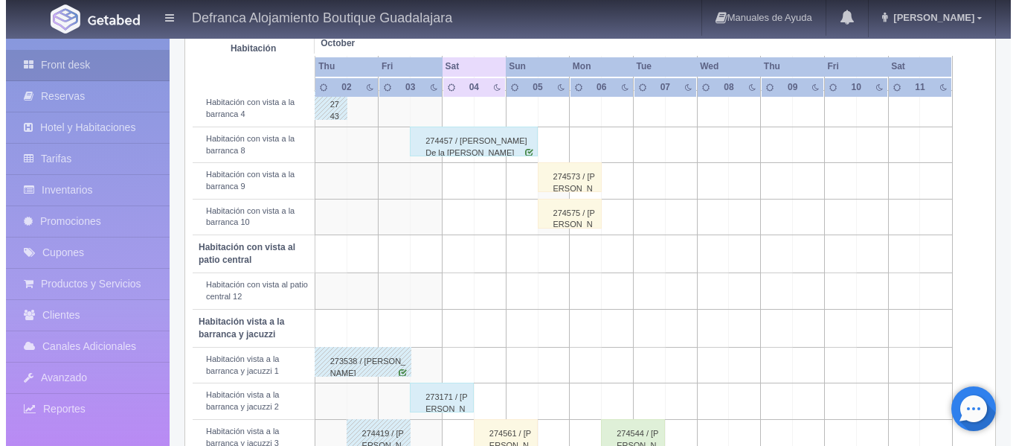
scroll to position [298, 0]
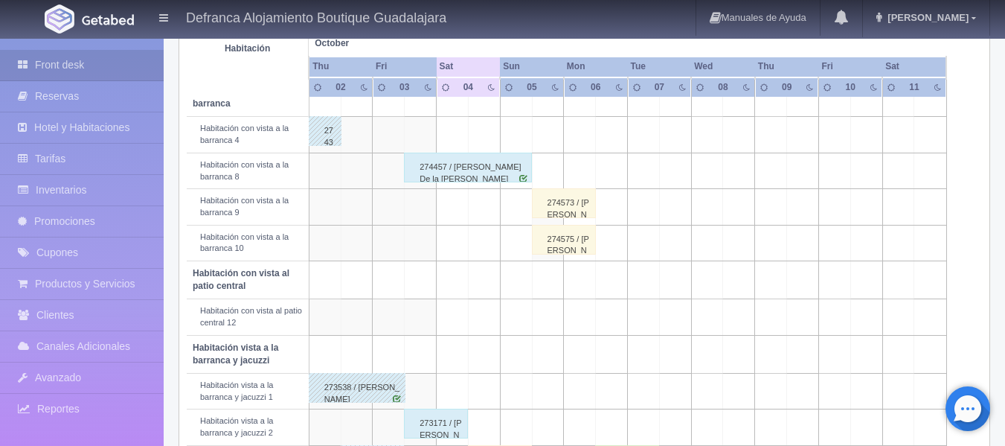
click at [554, 128] on td at bounding box center [548, 135] width 32 height 36
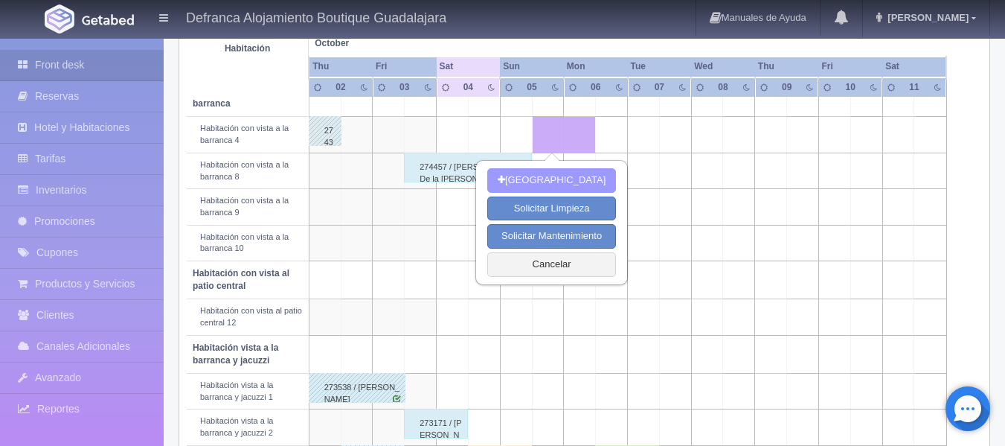
click at [547, 181] on button "Nueva Reserva" at bounding box center [551, 180] width 129 height 25
type input "[DATE]"
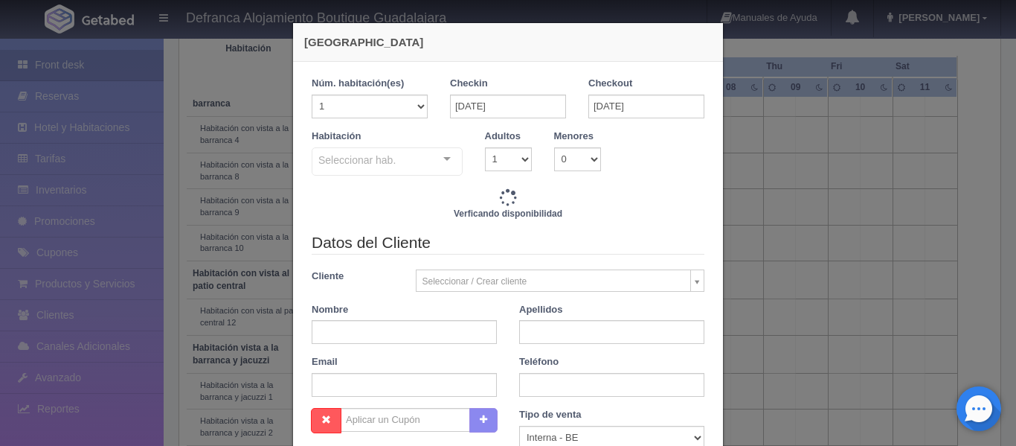
checkbox input "false"
type input "6110.00"
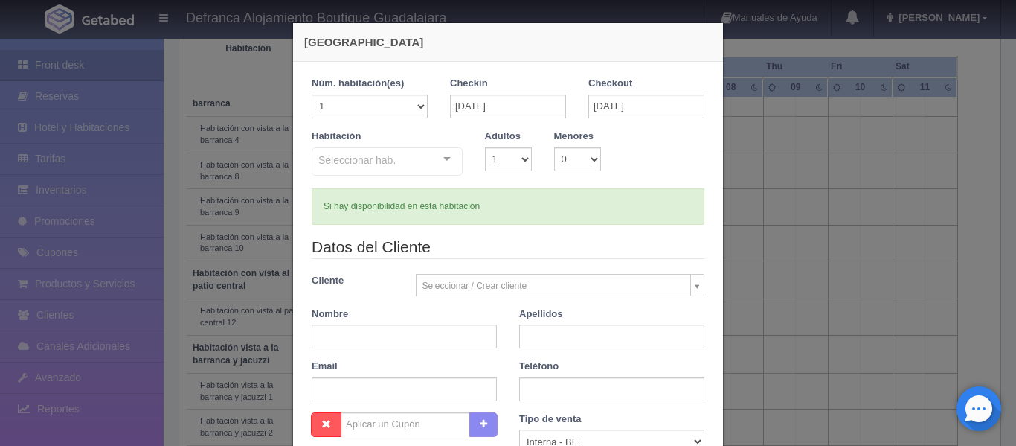
checkbox input "false"
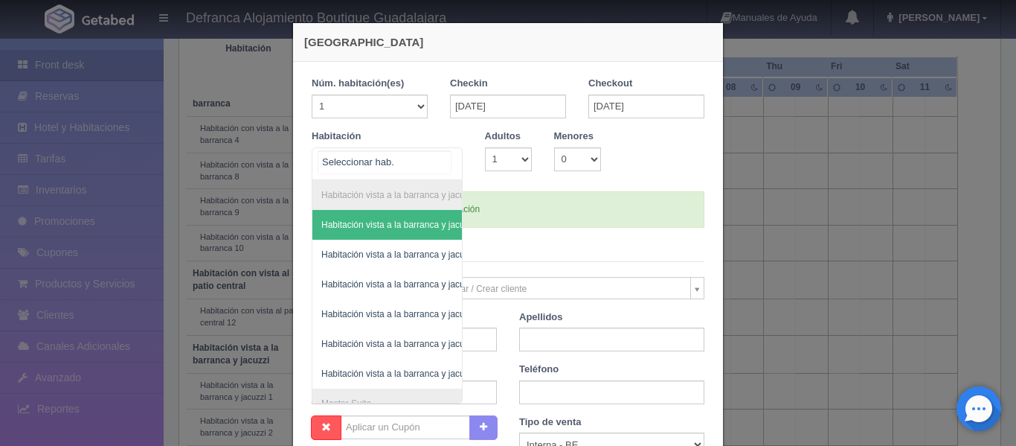
click at [444, 161] on div "Habitación vista a la barranca y jacuzzi Habitación vista a la barranca y jacuz…" at bounding box center [387, 163] width 151 height 33
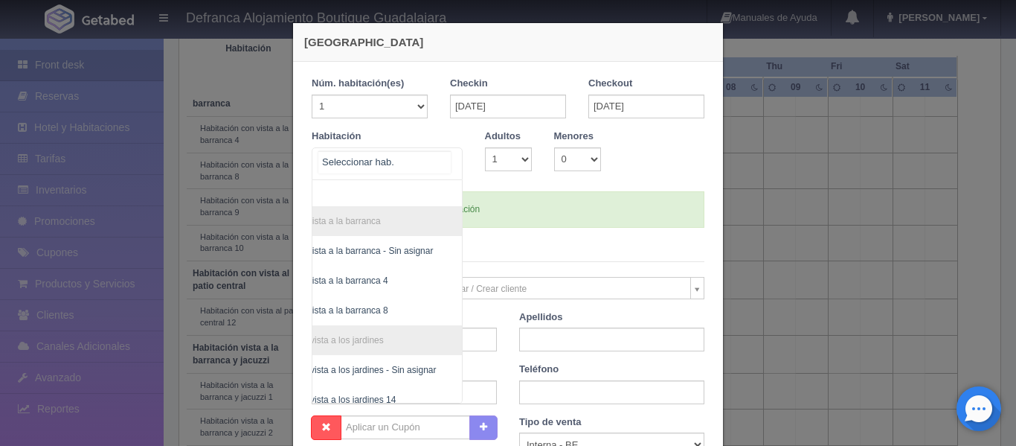
scroll to position [248, 86]
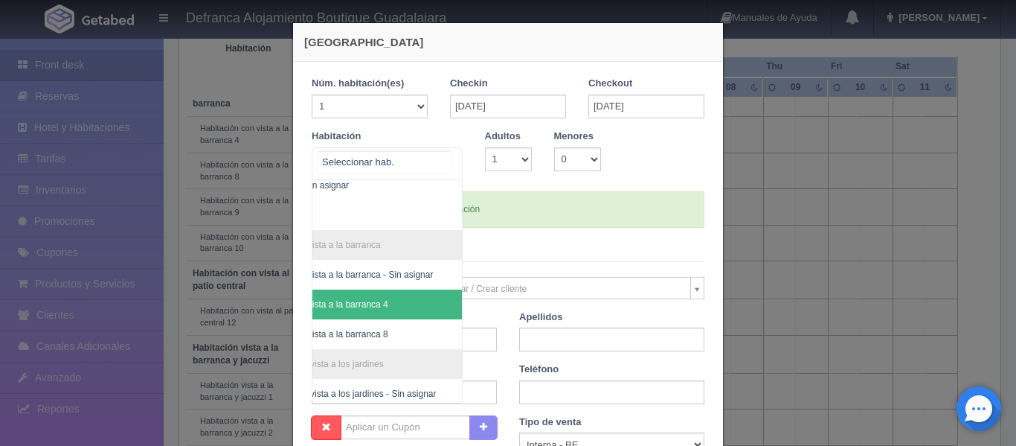
click at [408, 309] on span "Habitación con vista a la barranca 4" at bounding box center [349, 304] width 225 height 30
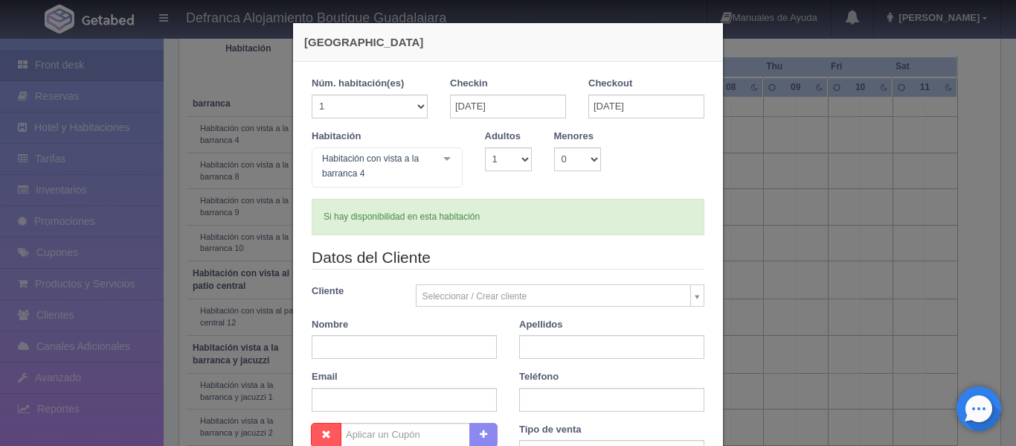
checkbox input "false"
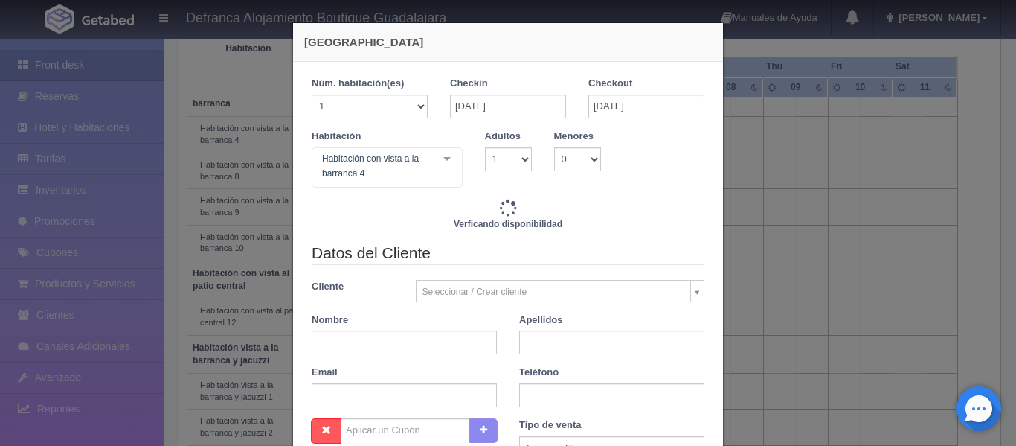
type input "6110.00"
checkbox input "false"
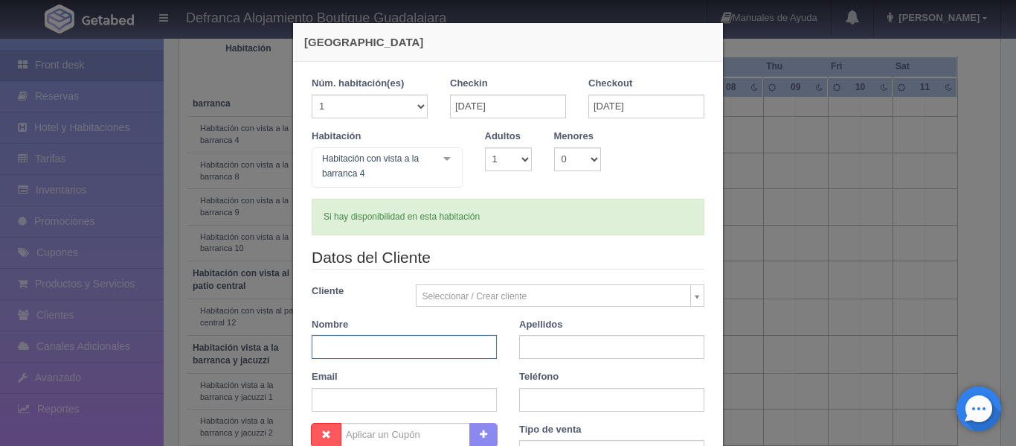
click at [405, 347] on input "text" at bounding box center [404, 347] width 185 height 24
type input "h"
type input "HÉCTOR"
type input "INSÚA"
click at [534, 402] on input "text" at bounding box center [611, 400] width 185 height 24
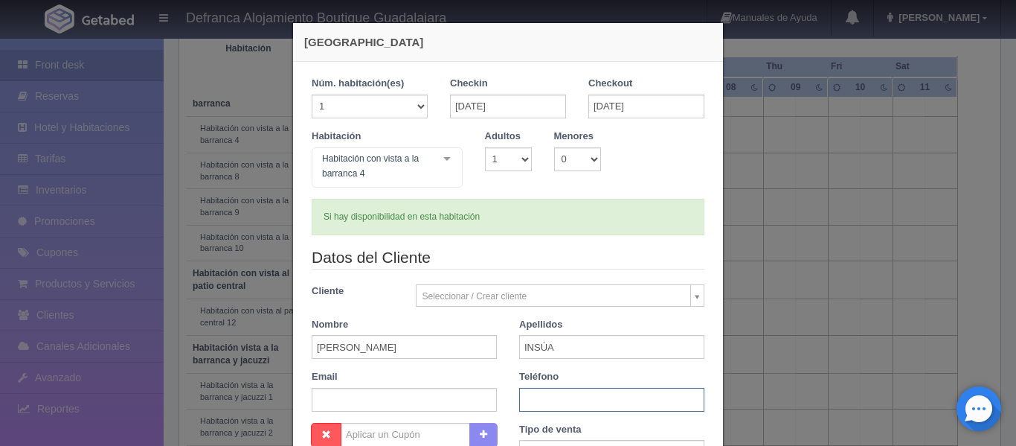
type input "33 3616 0431"
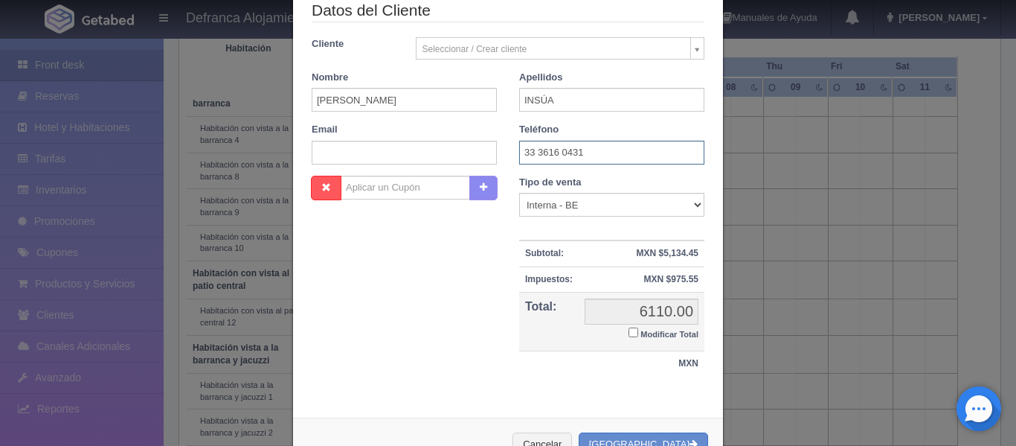
scroll to position [296, 0]
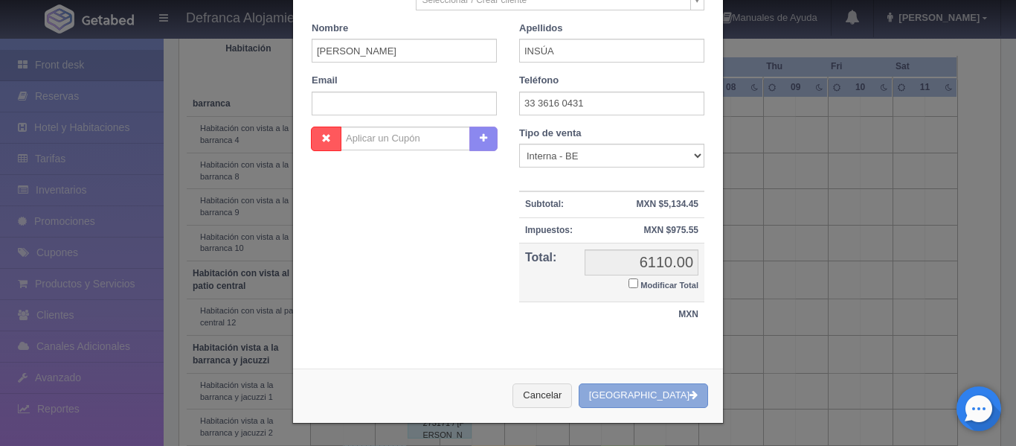
click at [656, 397] on button "[GEOGRAPHIC_DATA]" at bounding box center [643, 395] width 129 height 25
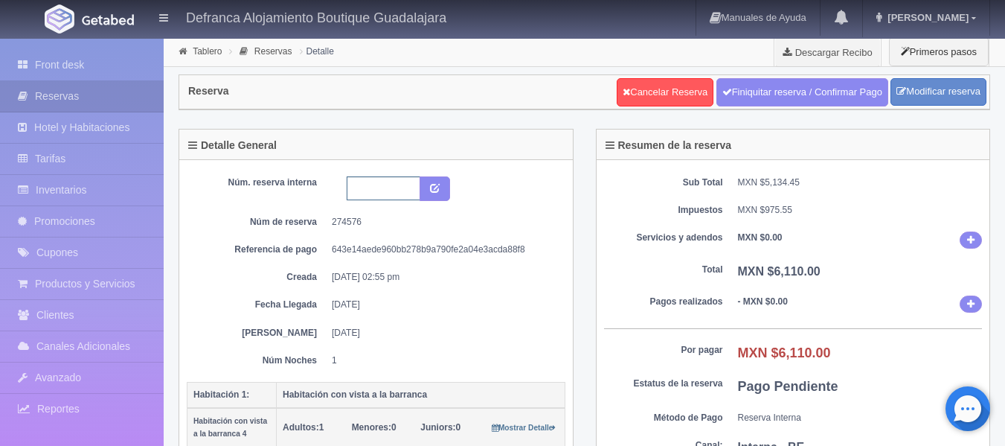
click at [359, 181] on input "text" at bounding box center [384, 188] width 74 height 24
click at [399, 185] on input "HVB4 051025-061725" at bounding box center [384, 188] width 74 height 24
type input "HVB4 051025-061025"
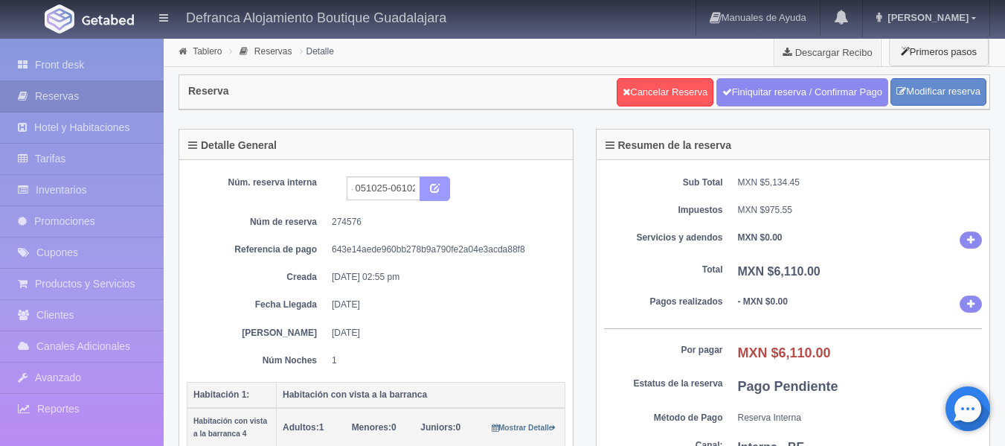
scroll to position [0, 0]
click at [434, 188] on icon "submit" at bounding box center [435, 187] width 10 height 10
click at [199, 48] on link "Tablero" at bounding box center [207, 51] width 29 height 10
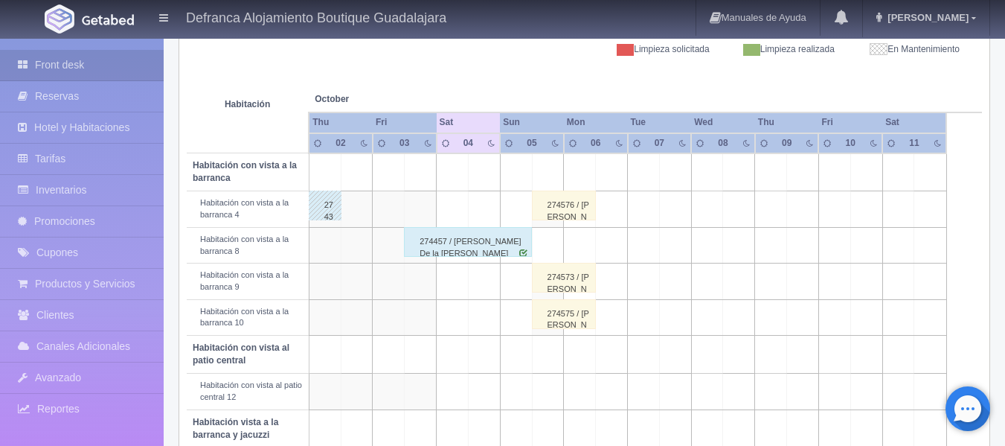
scroll to position [298, 0]
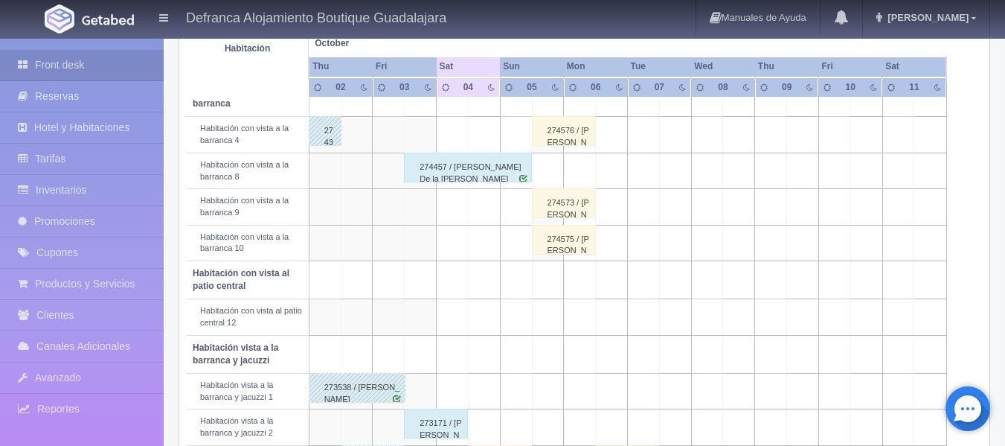
click at [563, 210] on div "274573 / VÍCTOR HUGO BERNAL" at bounding box center [564, 203] width 64 height 30
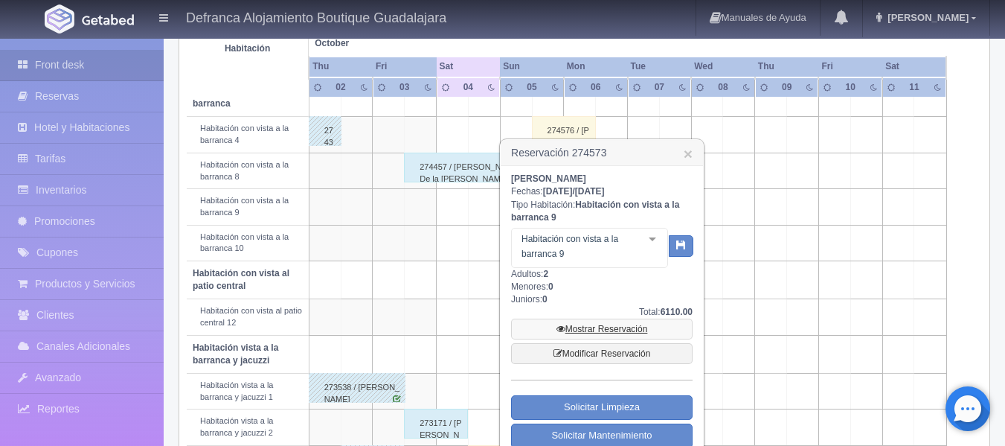
click at [608, 328] on link "Mostrar Reservación" at bounding box center [601, 328] width 181 height 21
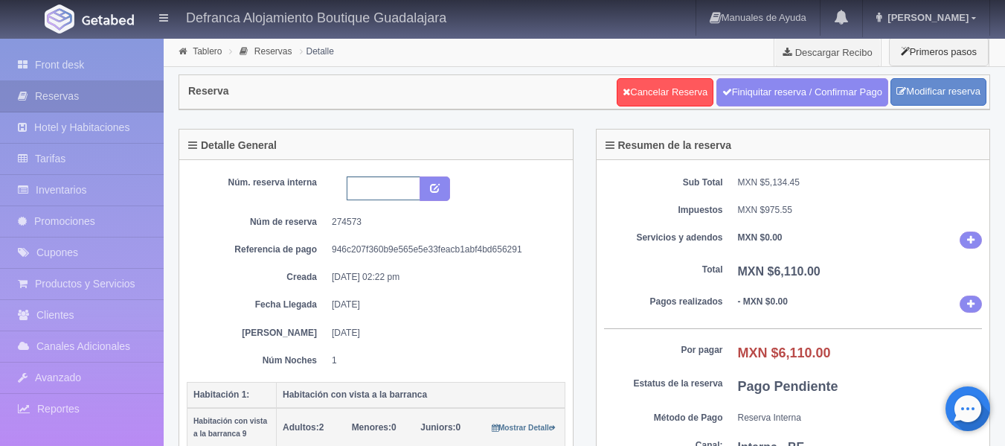
click at [359, 185] on input "text" at bounding box center [384, 188] width 74 height 24
type input "HVB9 051025-061025"
click at [437, 183] on icon "submit" at bounding box center [435, 187] width 10 height 10
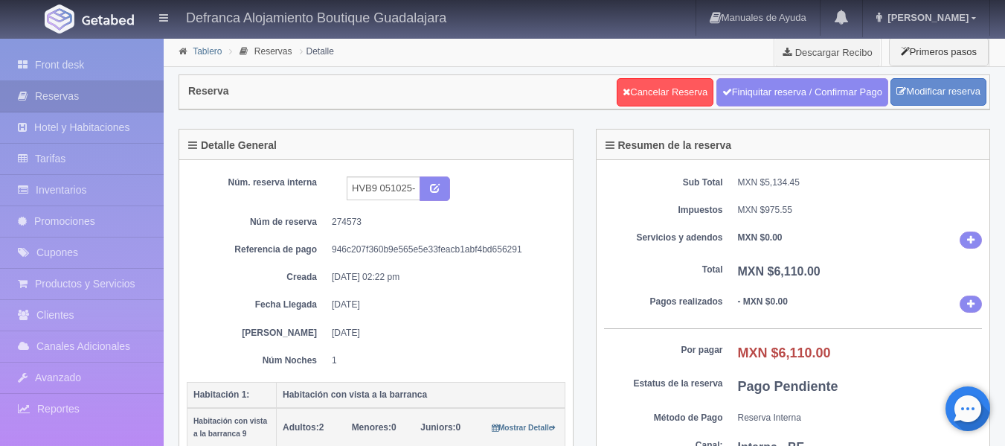
click at [198, 52] on link "Tablero" at bounding box center [207, 51] width 29 height 10
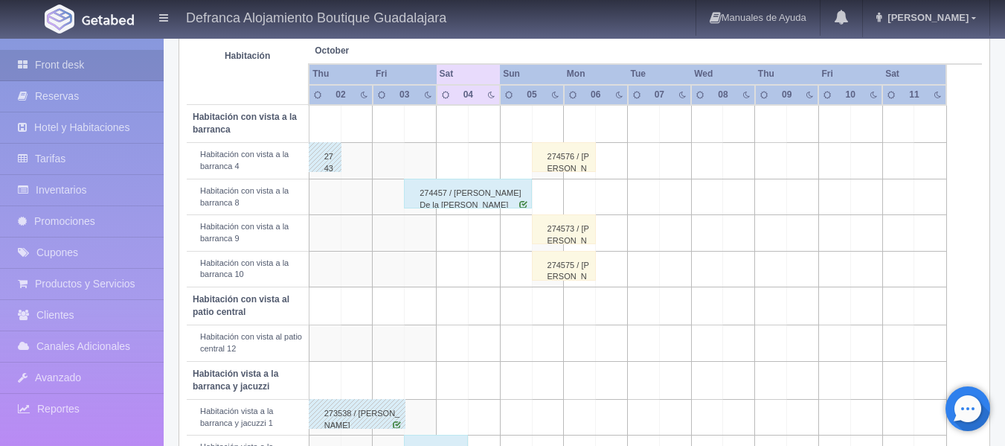
scroll to position [298, 0]
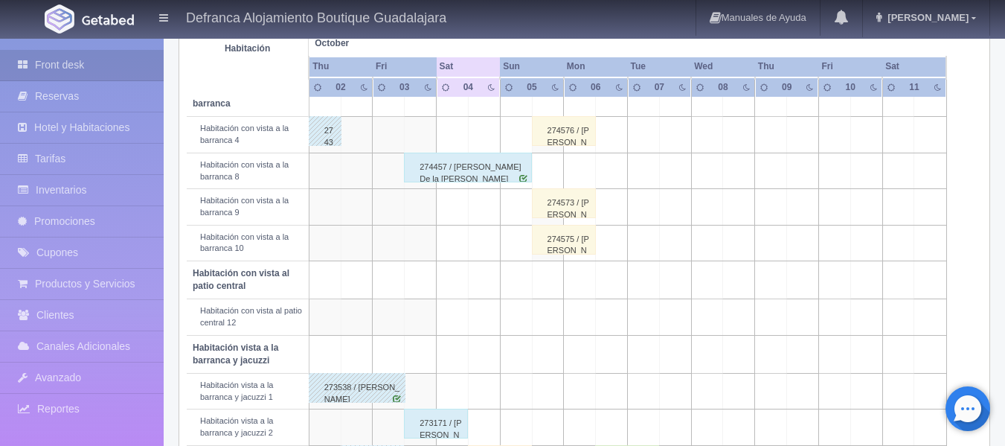
click at [565, 241] on div "274575 / [PERSON_NAME]" at bounding box center [564, 240] width 64 height 30
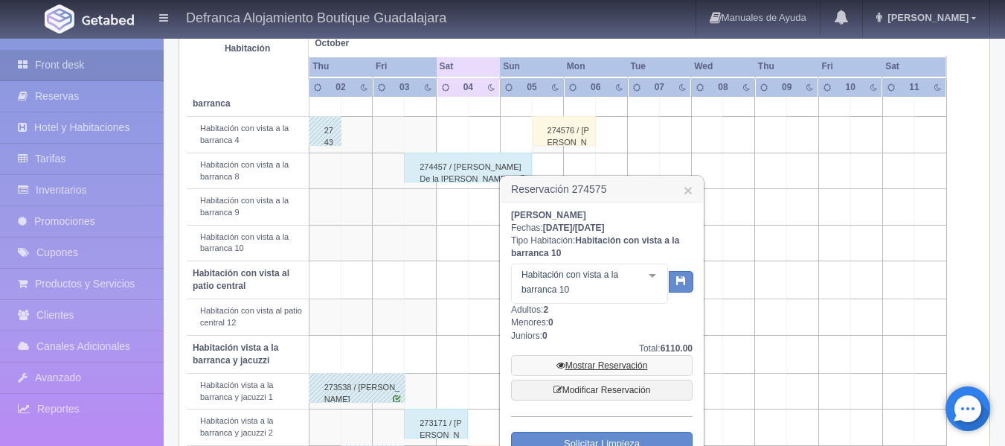
click at [583, 367] on link "Mostrar Reservación" at bounding box center [601, 365] width 181 height 21
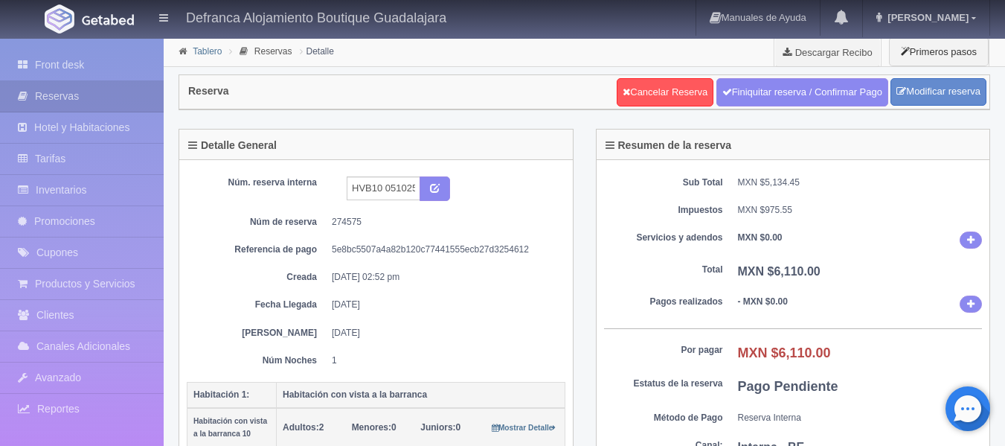
click at [204, 48] on link "Tablero" at bounding box center [207, 51] width 29 height 10
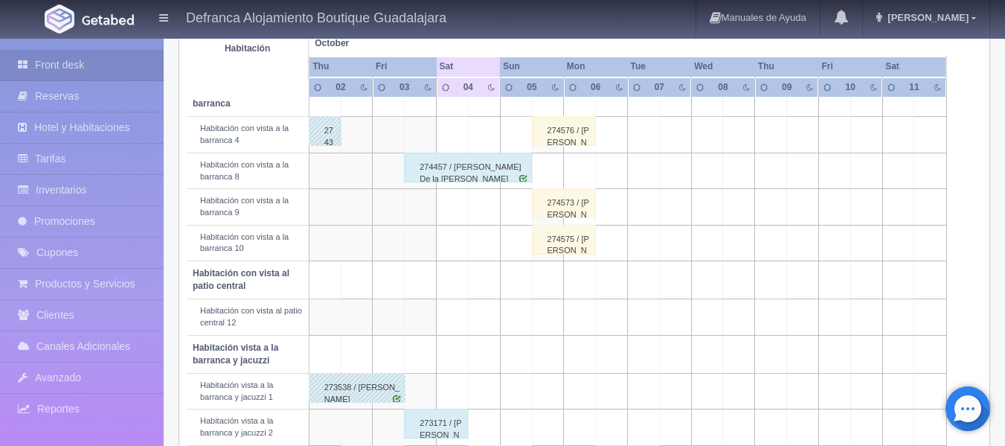
scroll to position [298, 0]
click at [563, 141] on div "274576 / [PERSON_NAME]" at bounding box center [564, 131] width 64 height 30
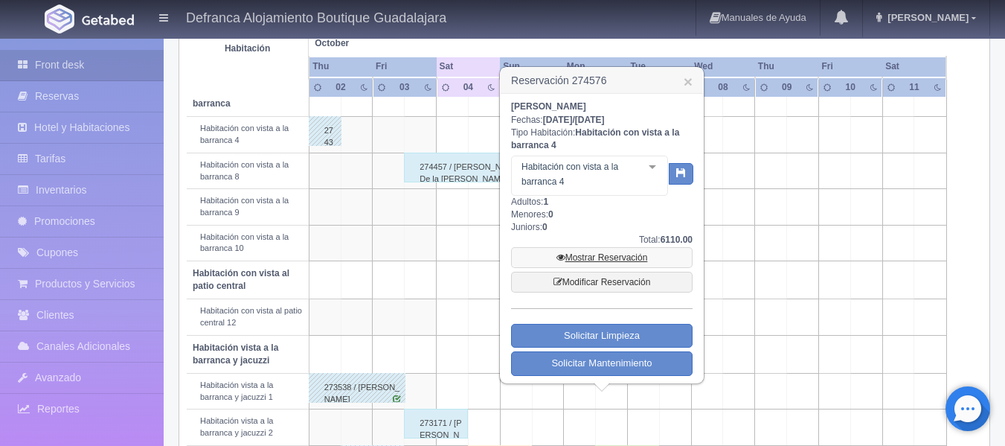
click at [591, 254] on link "Mostrar Reservación" at bounding box center [601, 257] width 181 height 21
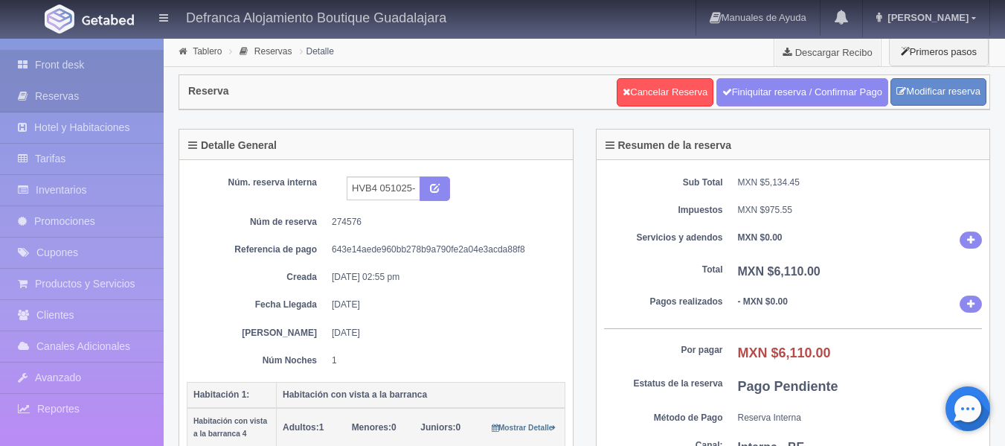
click at [77, 59] on link "Front desk" at bounding box center [82, 65] width 164 height 30
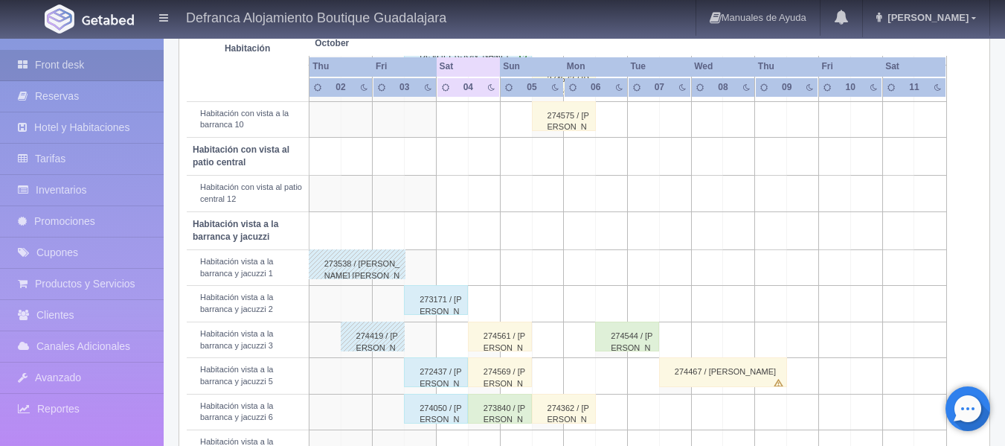
scroll to position [521, 0]
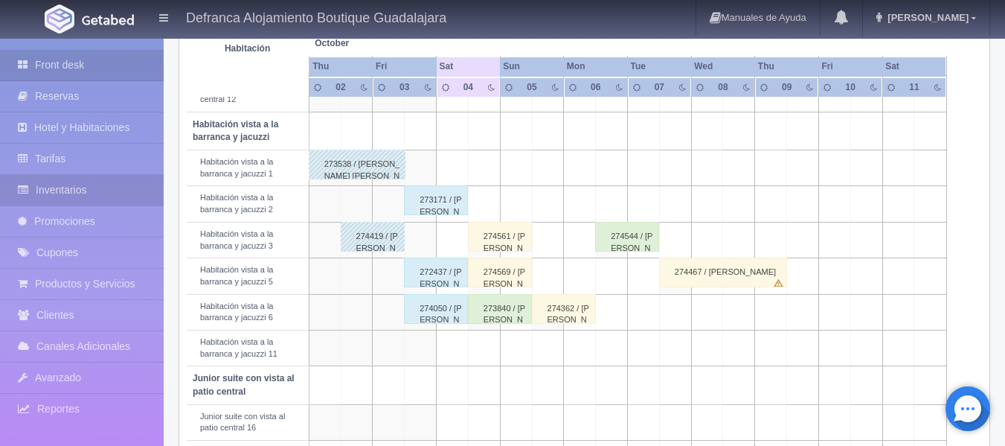
click at [77, 189] on link "Inventarios" at bounding box center [82, 190] width 164 height 30
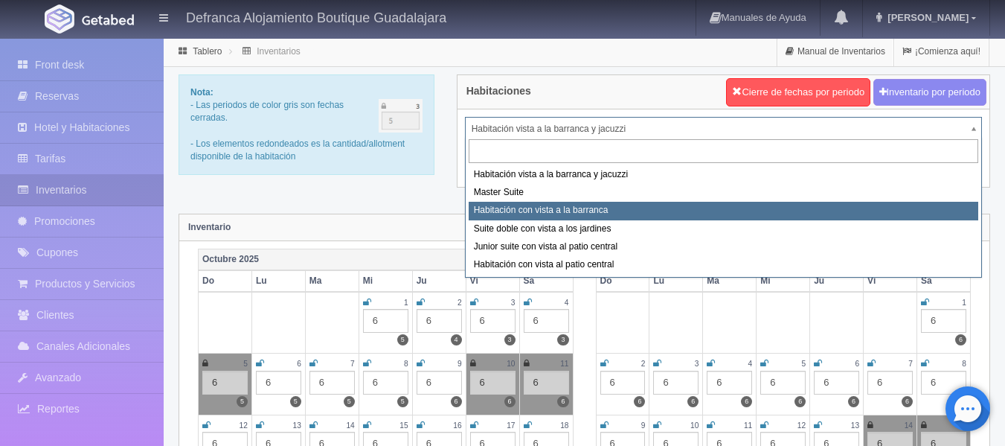
select select "1388"
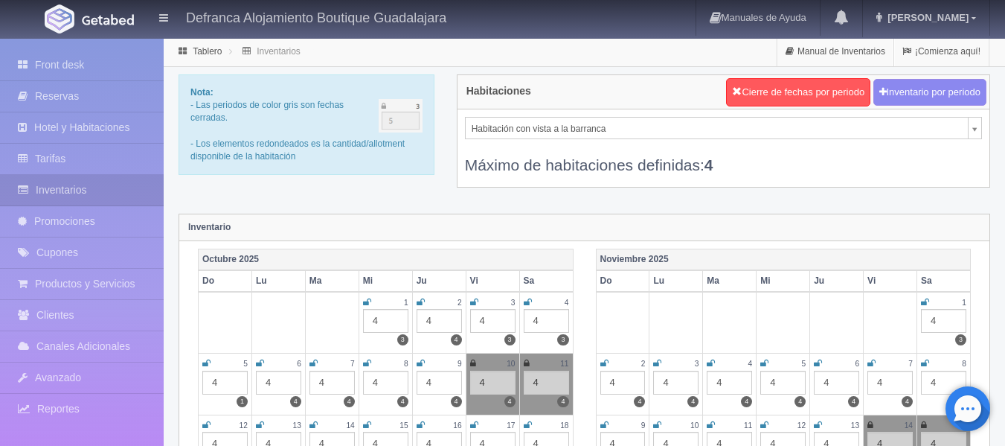
click at [203, 363] on icon at bounding box center [206, 363] width 8 height 9
